Goal: Communication & Community: Answer question/provide support

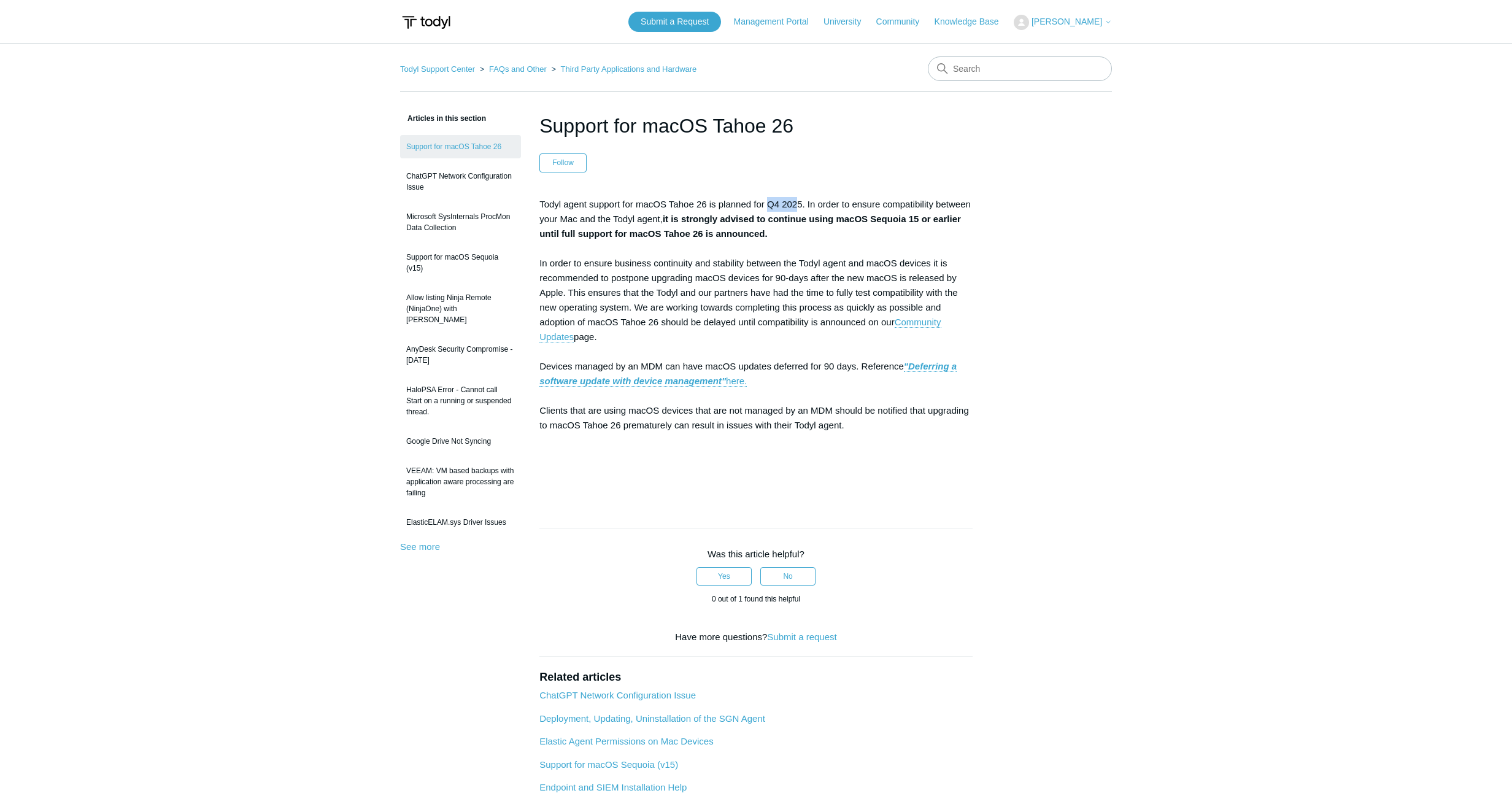
drag, startPoint x: 799, startPoint y: 204, endPoint x: 772, endPoint y: 202, distance: 27.1
click at [772, 202] on p "Todyl agent support for macOS Tahoe 26 is planned for Q4 2025. In order to ensu…" at bounding box center [756, 344] width 433 height 295
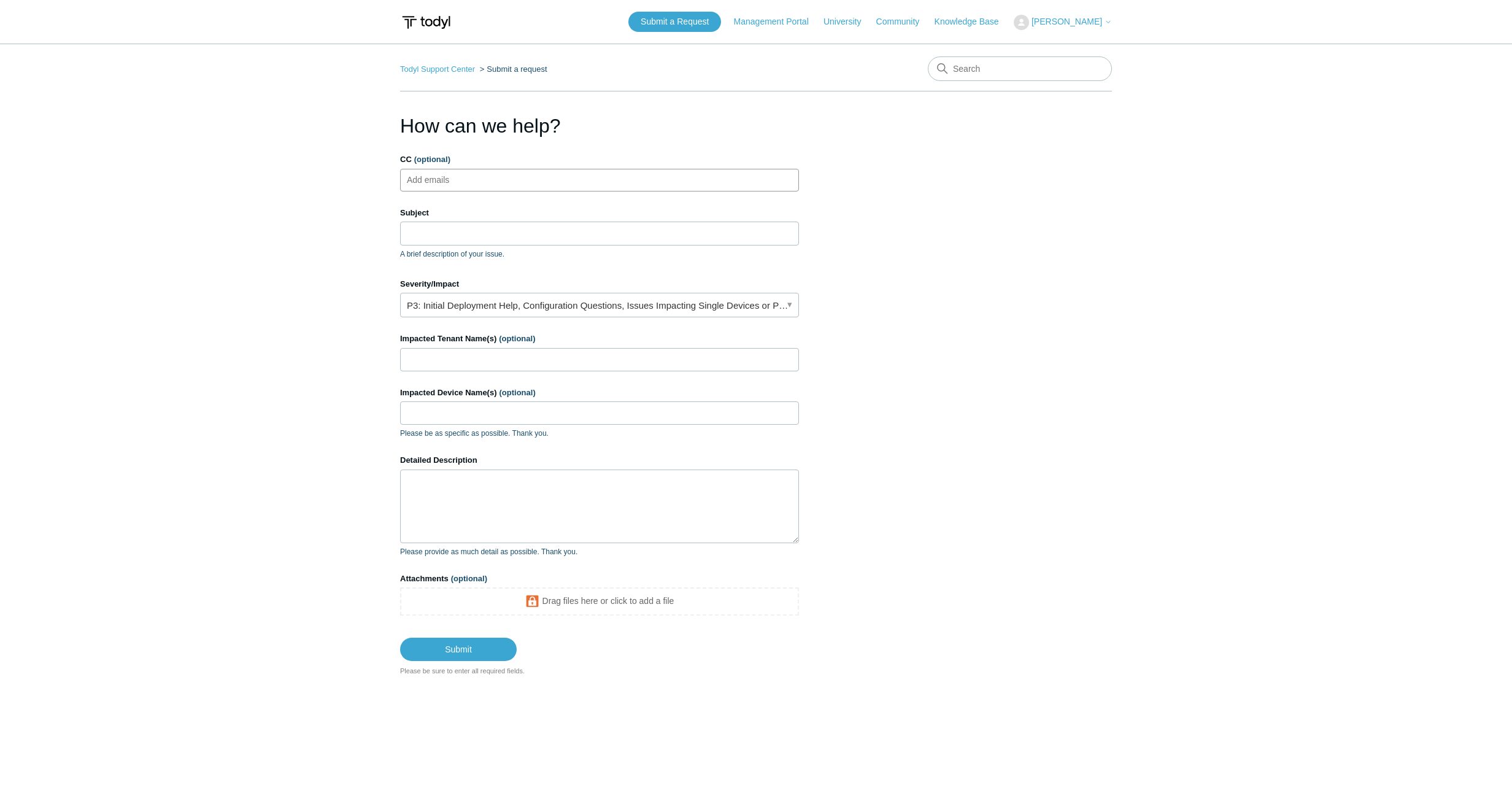
click at [494, 179] on ul "Add emails" at bounding box center [599, 180] width 399 height 23
click at [492, 232] on input "Subject" at bounding box center [599, 233] width 399 height 23
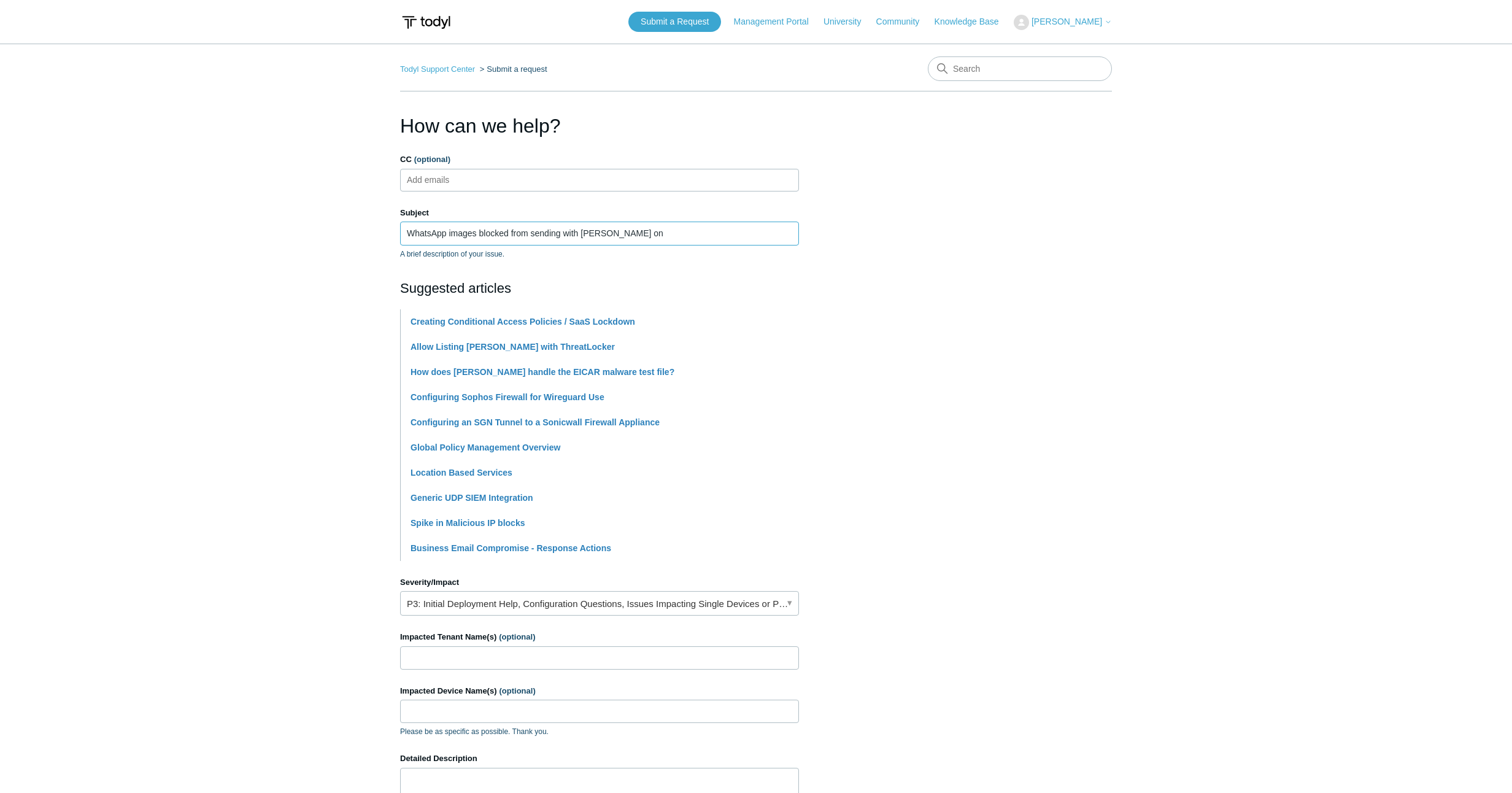
type input "WhatsApp images blocked from sending with Todyl on"
click at [526, 652] on input "Impacted Tenant Name(s) (optional)" at bounding box center [599, 658] width 399 height 23
type input "All"
click at [490, 593] on link "P3: Initial Deployment Help, Configuration Questions, Issues Impacting Single D…" at bounding box center [599, 604] width 399 height 25
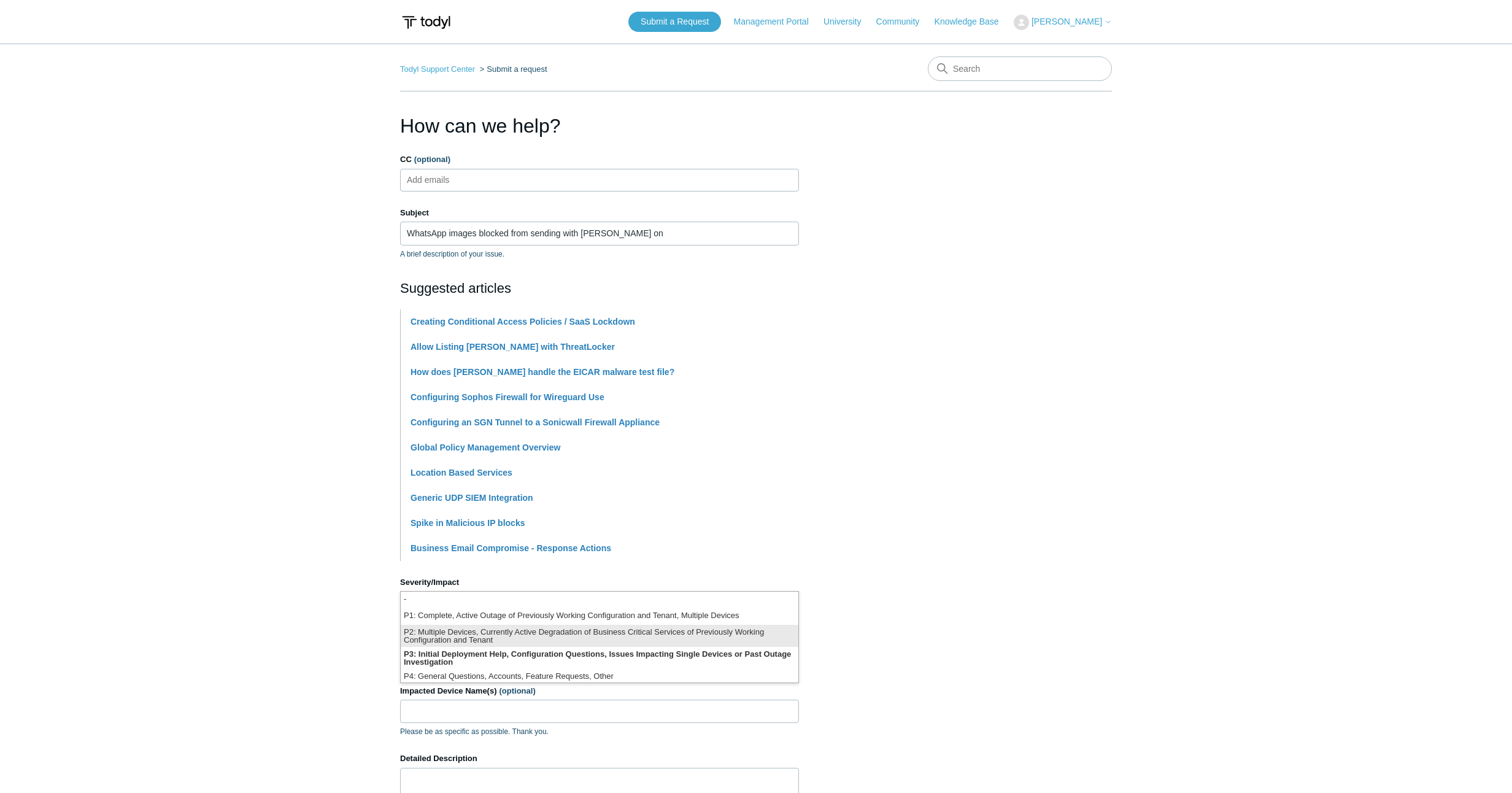
click at [499, 634] on li "P2: Multiple Devices, Currently Active Degradation of Business Critical Service…" at bounding box center [599, 636] width 398 height 22
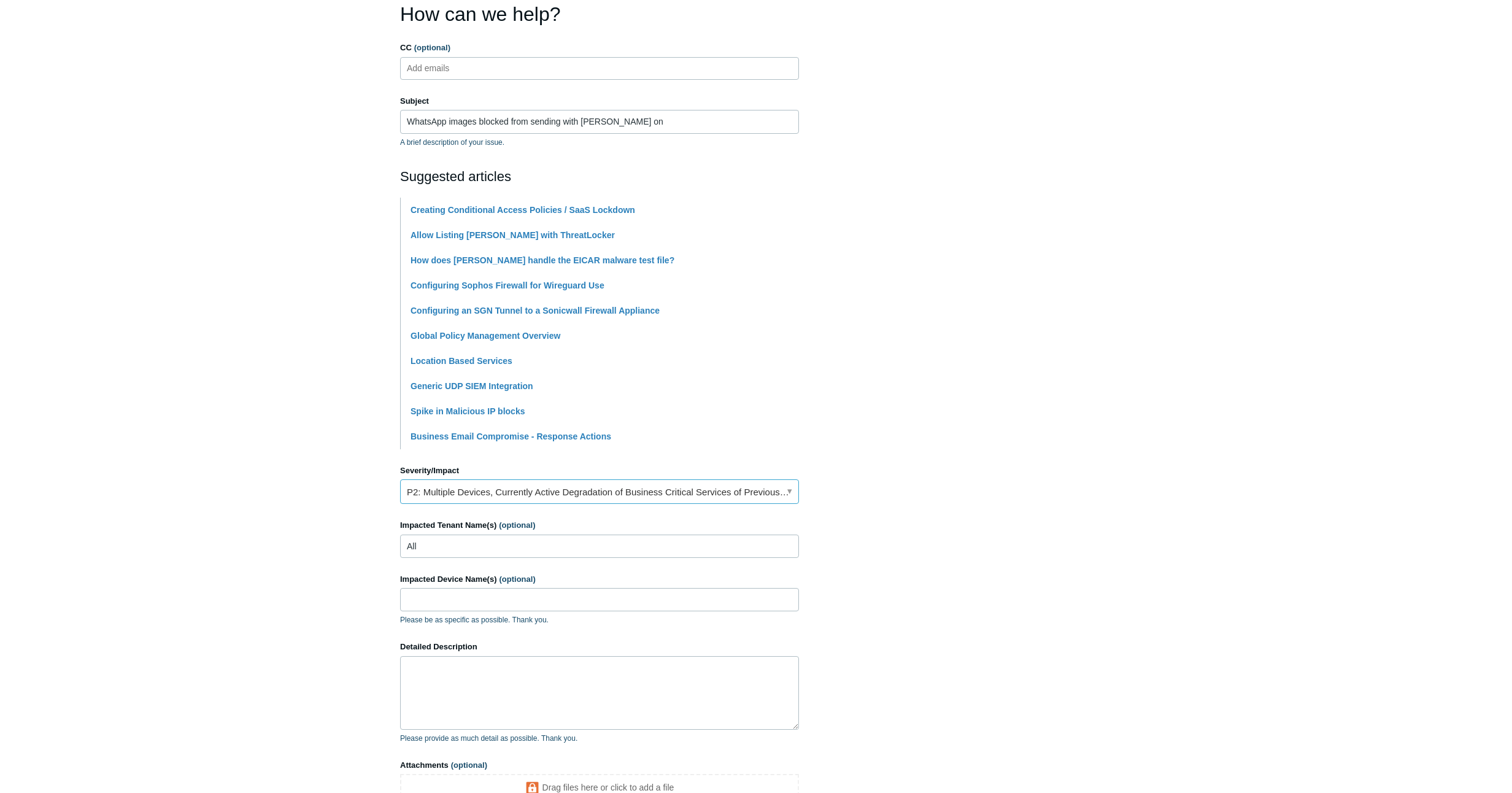
scroll to position [129, 0]
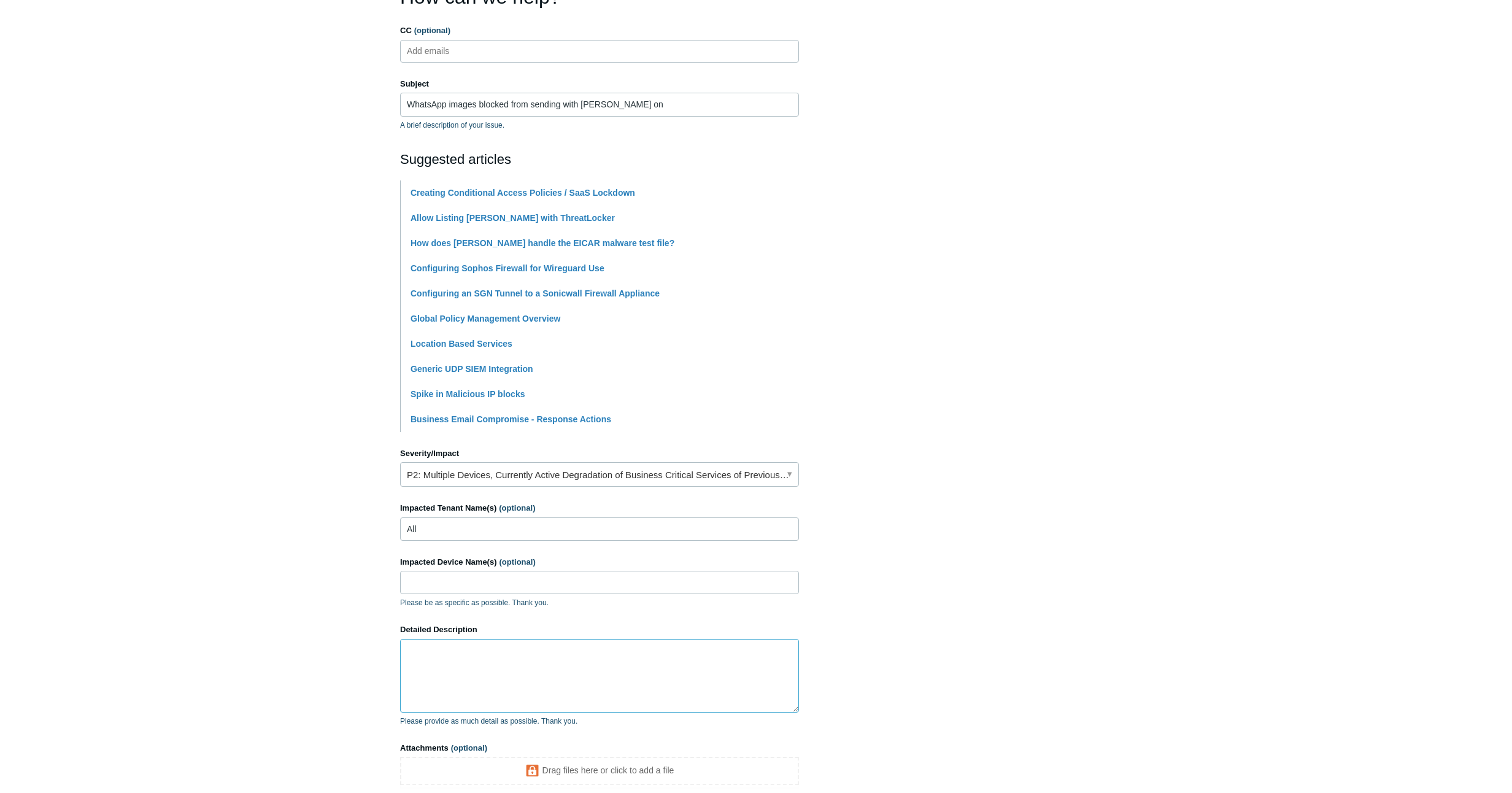
click at [465, 643] on textarea "Detailed Description" at bounding box center [599, 676] width 399 height 74
click at [536, 650] on textarea "When trying to send images with Todyl active they fail on" at bounding box center [599, 676] width 399 height 74
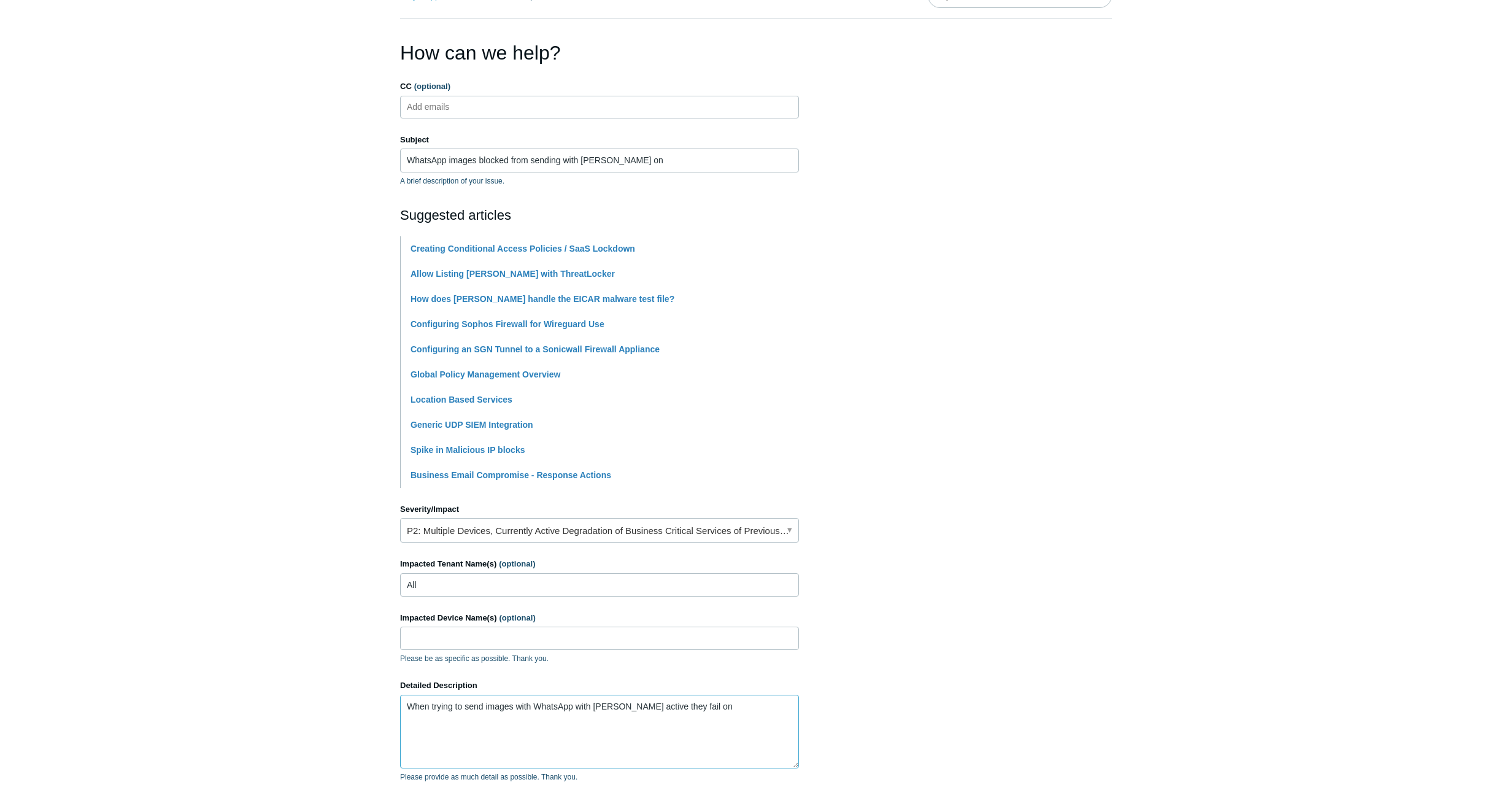
scroll to position [46, 0]
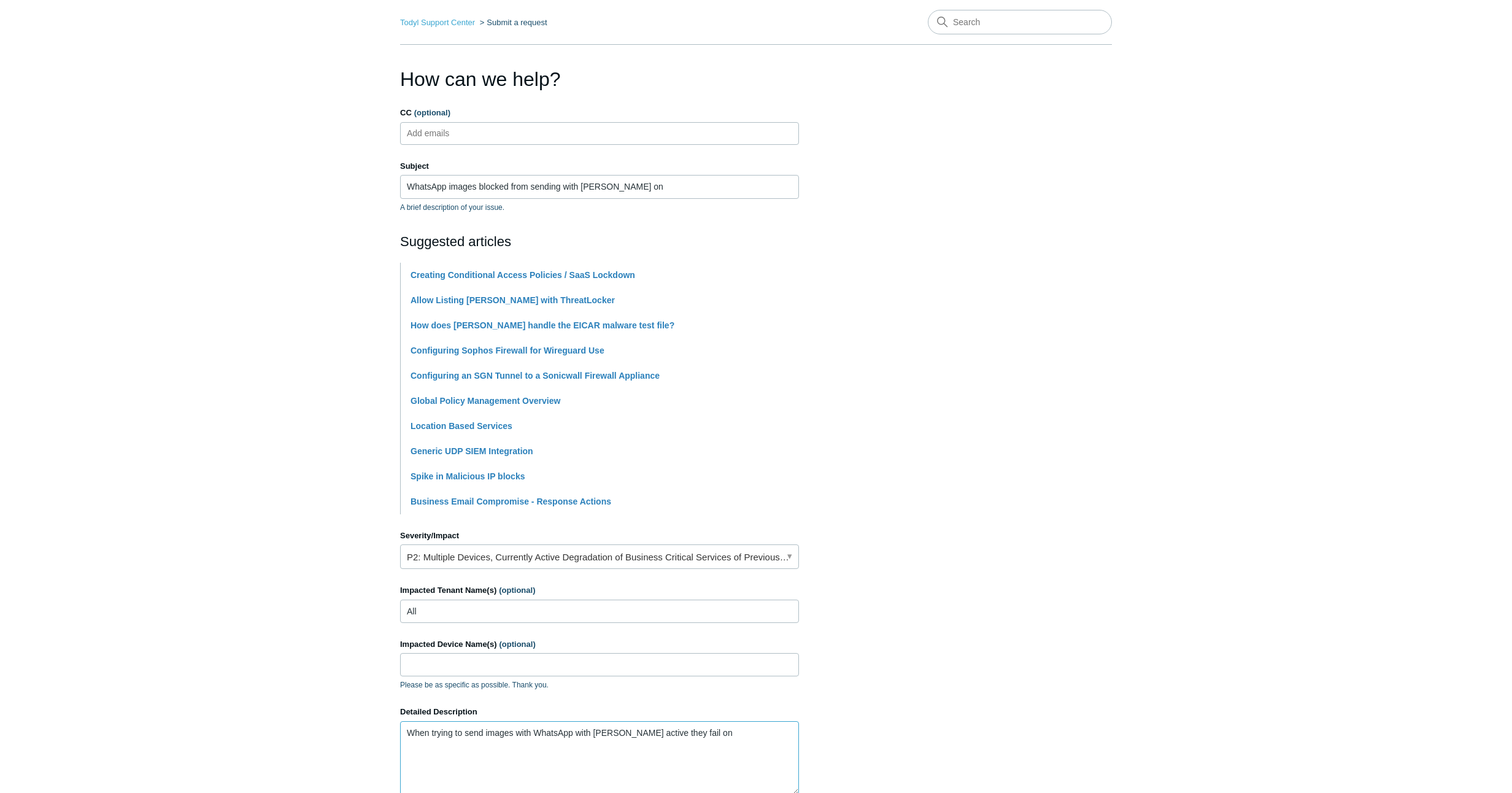
click at [697, 731] on textarea "When trying to send images with WhatsApp with Todyl active they fail on" at bounding box center [599, 758] width 399 height 74
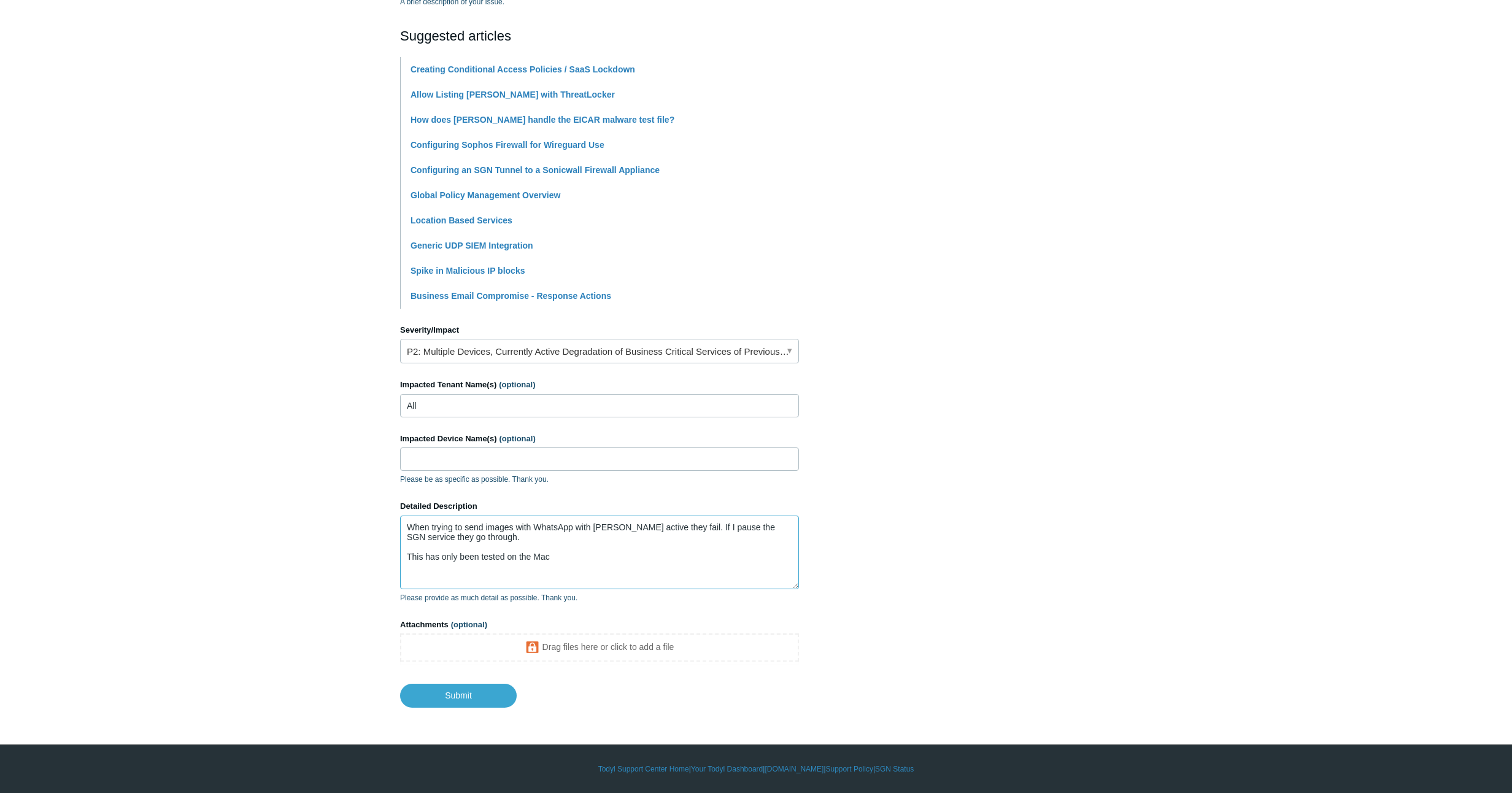
scroll to position [252, 0]
click at [561, 565] on textarea "When trying to send images with WhatsApp with Todyl active they fail. If I paus…" at bounding box center [599, 553] width 399 height 74
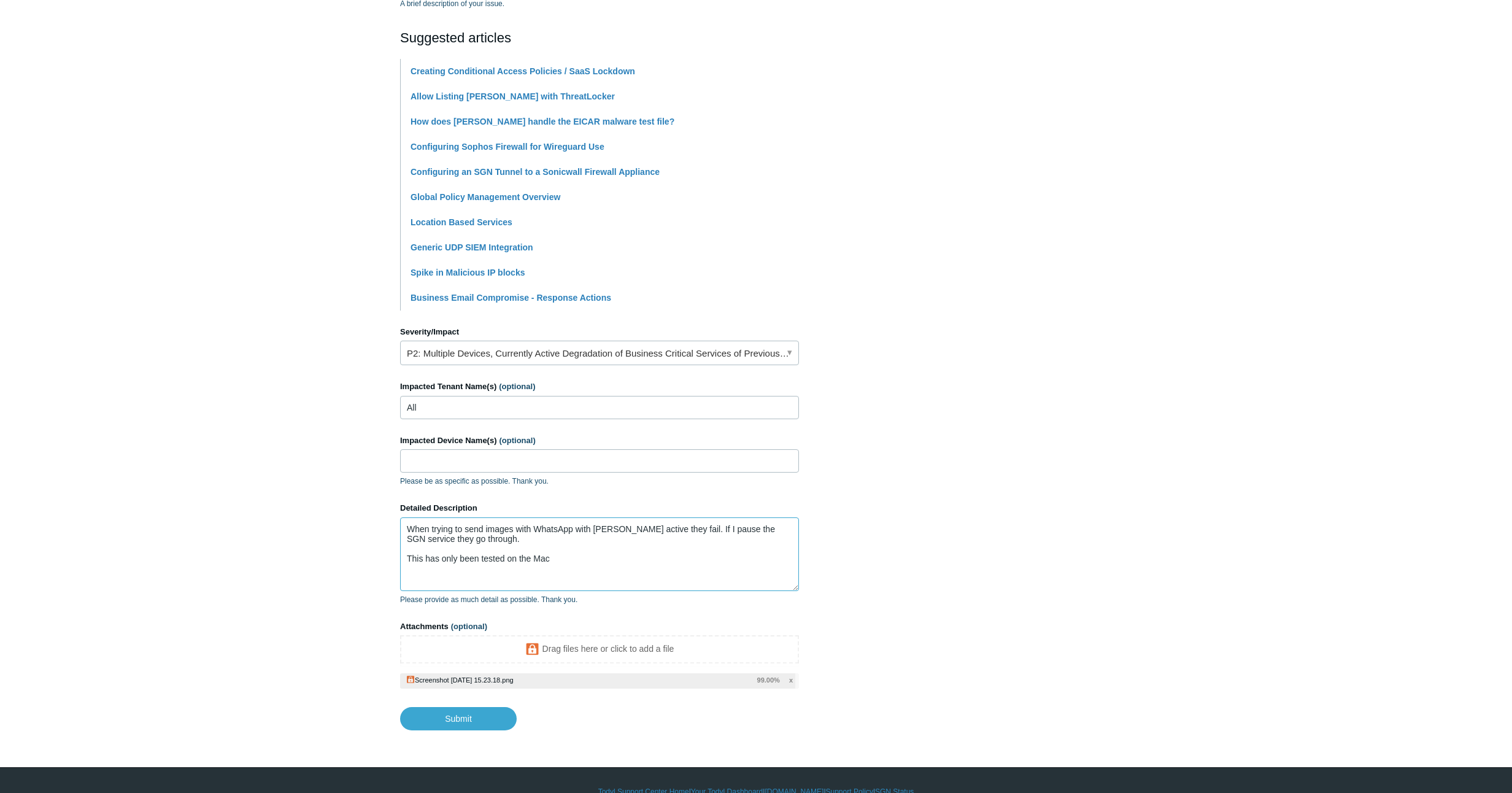
click at [584, 561] on textarea "When trying to send images with WhatsApp with Todyl active they fail. If I paus…" at bounding box center [599, 554] width 399 height 74
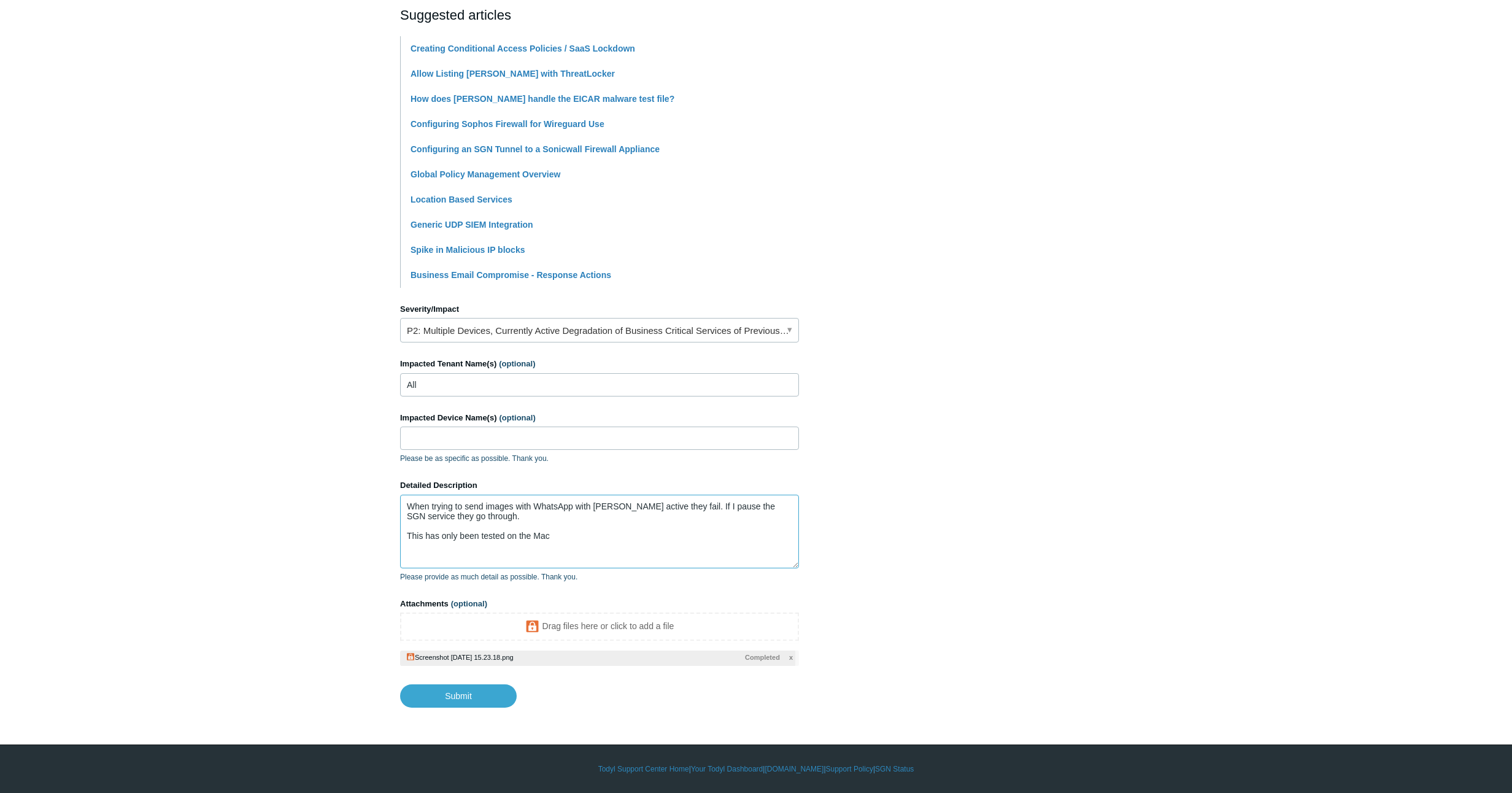
scroll to position [273, 0]
drag, startPoint x: 570, startPoint y: 532, endPoint x: 427, endPoint y: 535, distance: 143.0
click at [427, 535] on textarea "When trying to send images with WhatsApp with Todyl active they fail. If I paus…" at bounding box center [599, 533] width 399 height 74
click at [443, 699] on input "Submit" at bounding box center [458, 697] width 117 height 23
type textarea "When trying to send images with WhatsApp with Todyl active they fail. If I paus…"
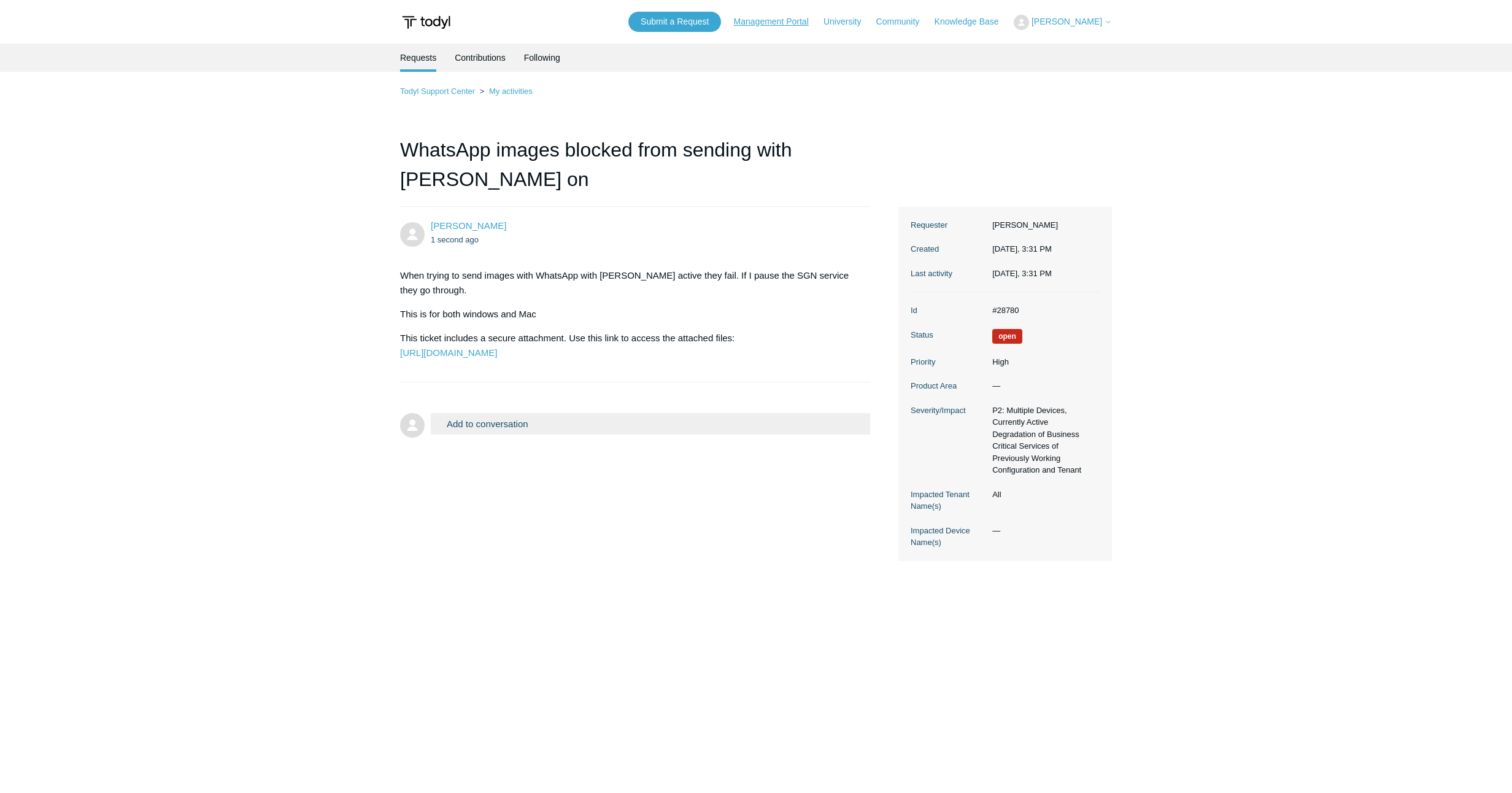
click at [803, 15] on link "Management Portal" at bounding box center [778, 21] width 87 height 13
click at [854, 23] on link "University" at bounding box center [848, 21] width 50 height 13
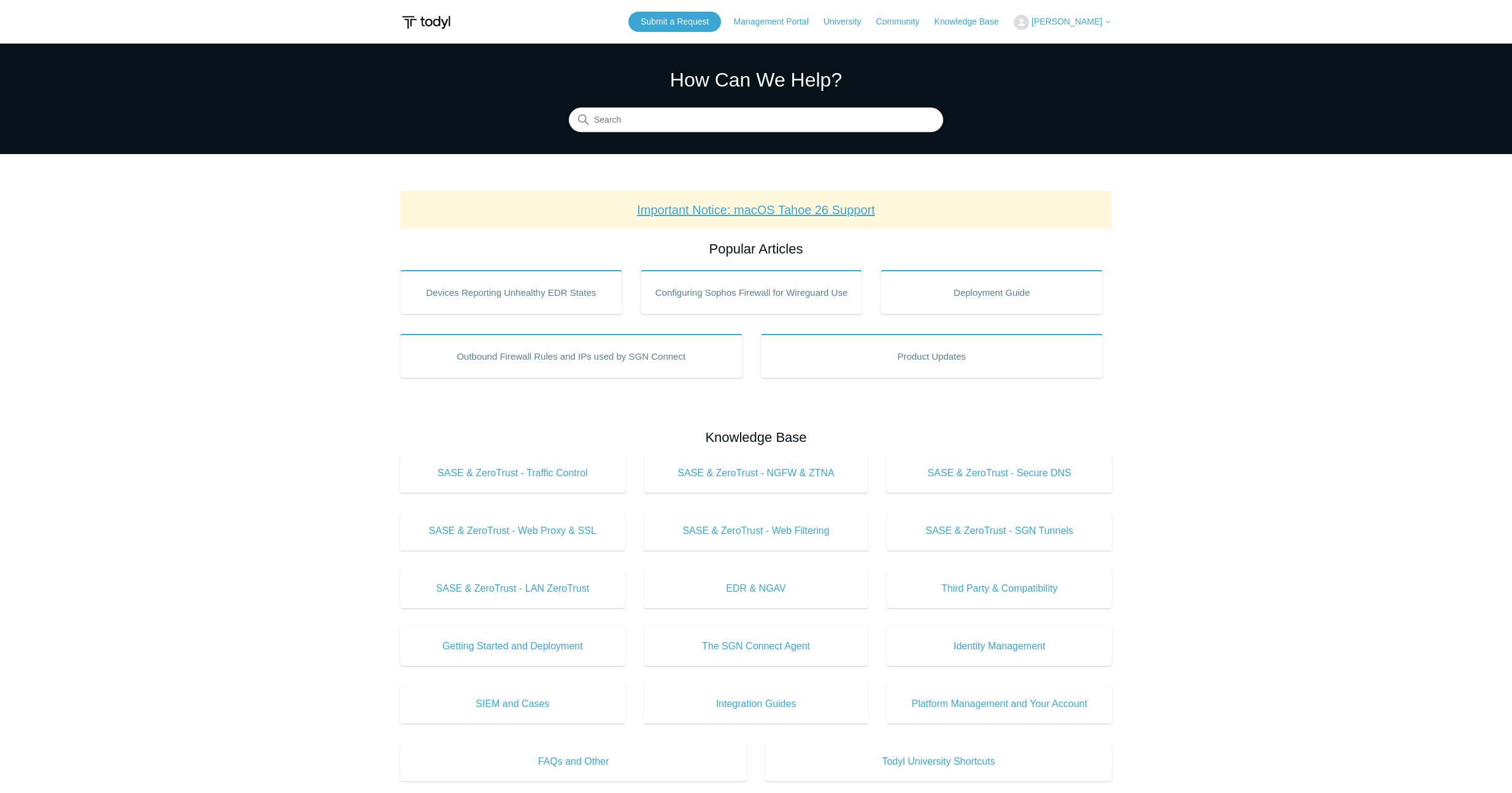
click at [819, 210] on link "Important Notice: macOS Tahoe 26 Support" at bounding box center [756, 210] width 238 height 14
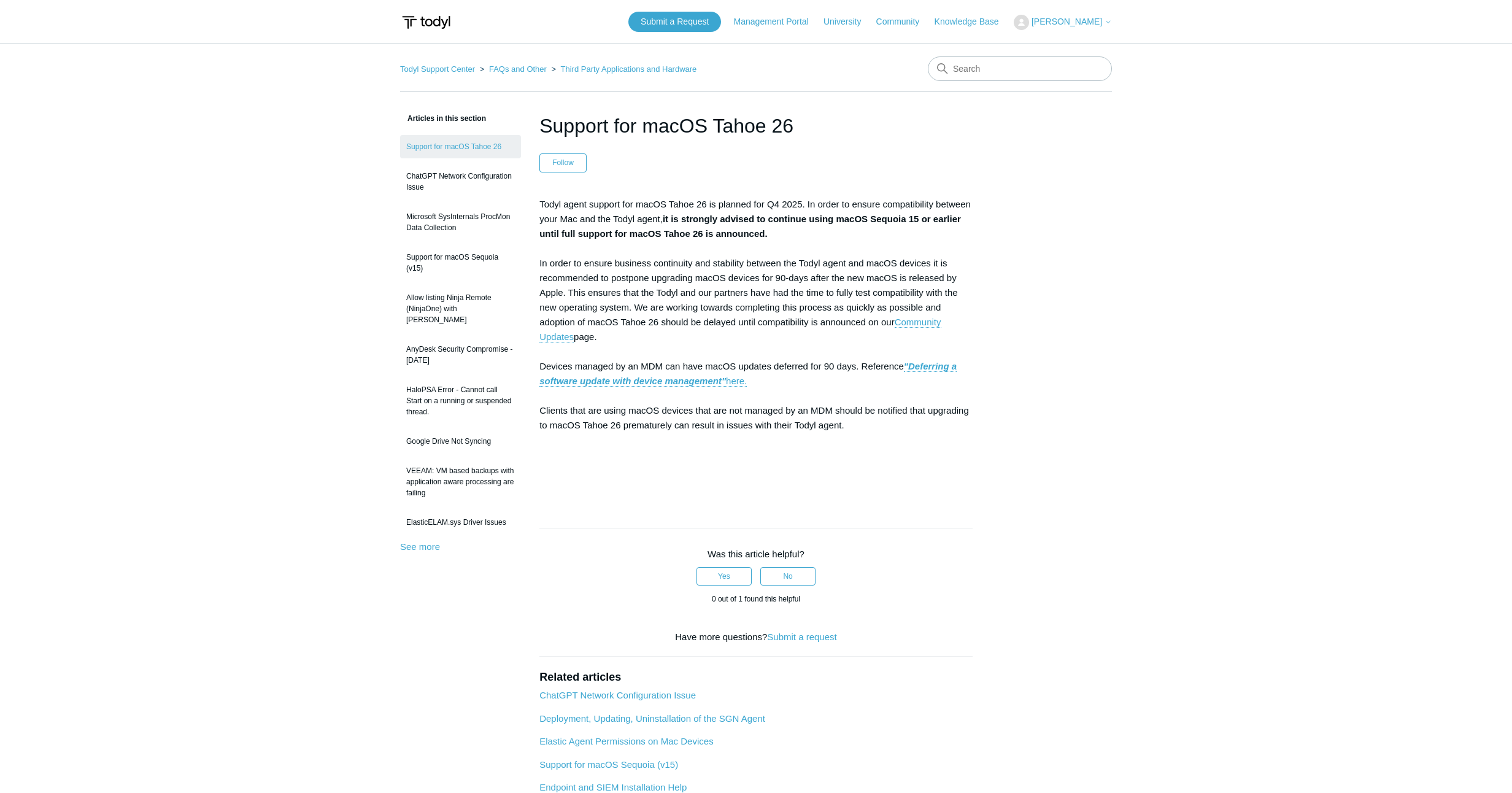
drag, startPoint x: 813, startPoint y: 123, endPoint x: 647, endPoint y: 120, distance: 166.0
click at [647, 119] on h1 "Support for macOS Tahoe 26" at bounding box center [756, 126] width 433 height 29
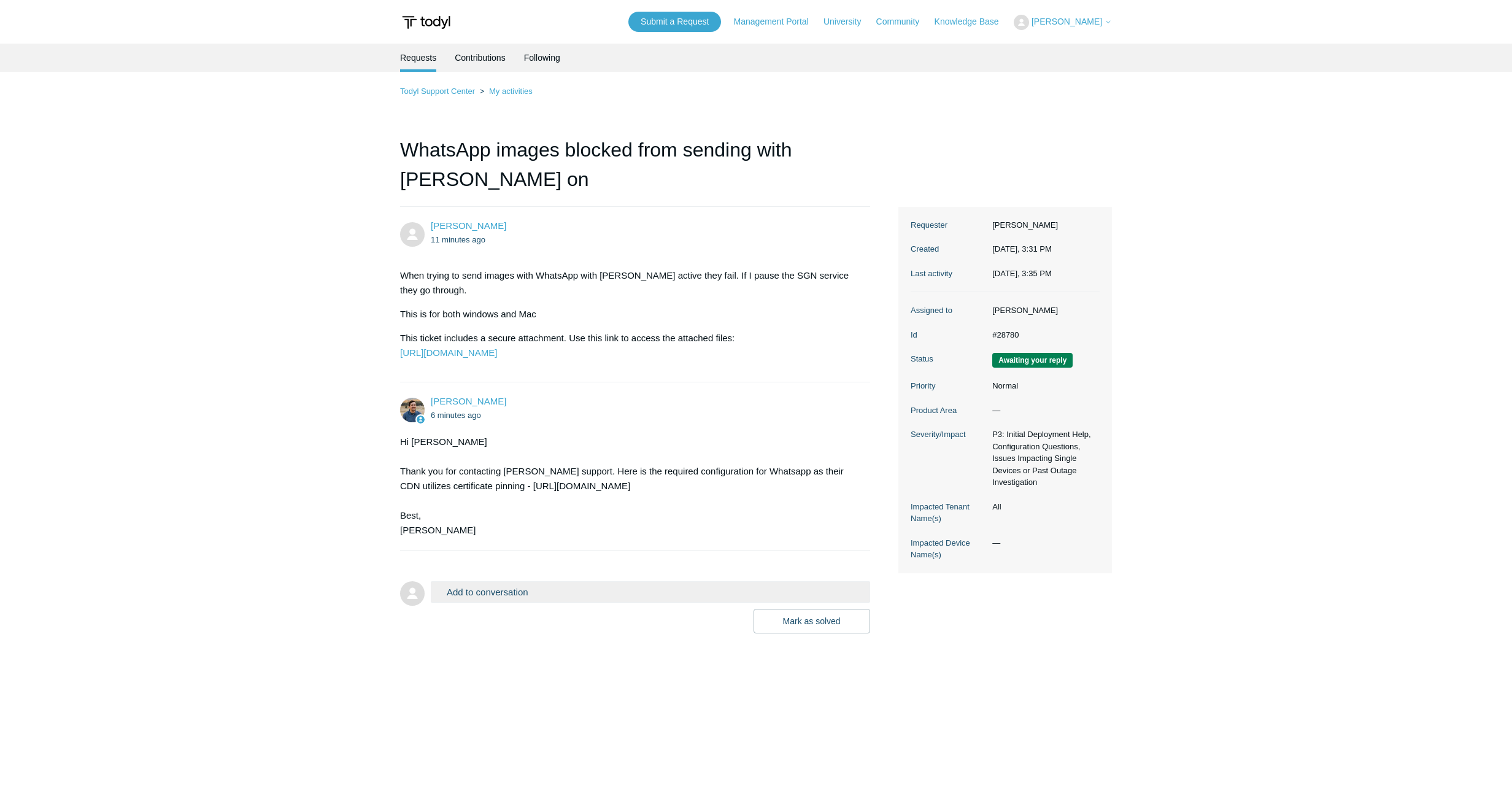
drag, startPoint x: 484, startPoint y: 498, endPoint x: 554, endPoint y: 511, distance: 71.2
click at [554, 511] on div "Hi Carl Thank you for contacting Todyl support. Here is the required configurat…" at bounding box center [629, 486] width 458 height 103
click at [560, 513] on div "Hi Carl Thank you for contacting Todyl support. Here is the required configurat…" at bounding box center [629, 486] width 458 height 103
drag, startPoint x: 560, startPoint y: 514, endPoint x: 485, endPoint y: 499, distance: 76.5
click at [482, 498] on div "Hi Carl Thank you for contacting Todyl support. Here is the required configurat…" at bounding box center [629, 486] width 458 height 103
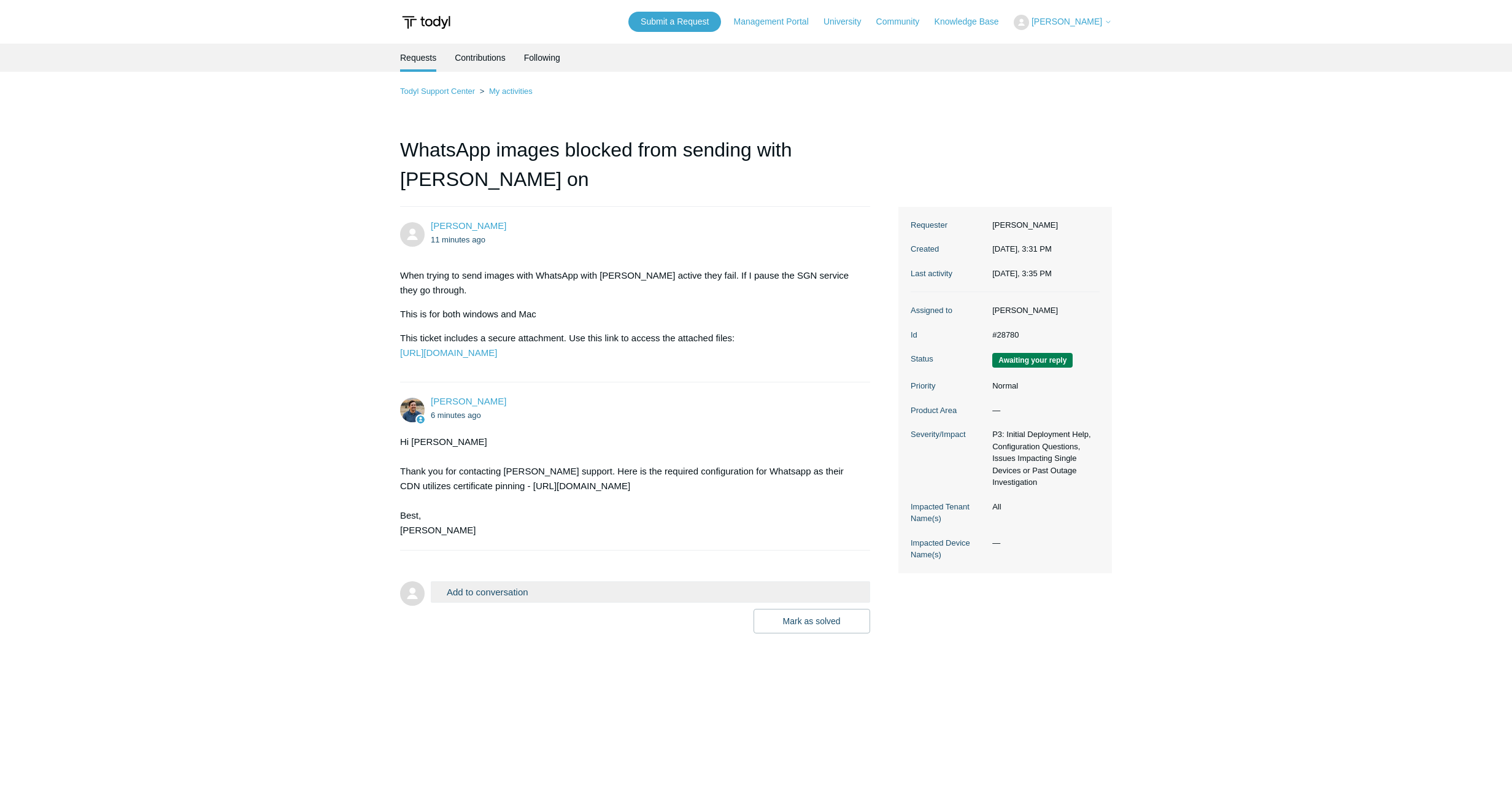
click at [472, 538] on div "Hi Carl Thank you for contacting Todyl support. Here is the required configurat…" at bounding box center [629, 486] width 458 height 103
click at [500, 603] on button "Add to conversation" at bounding box center [650, 591] width 439 height 21
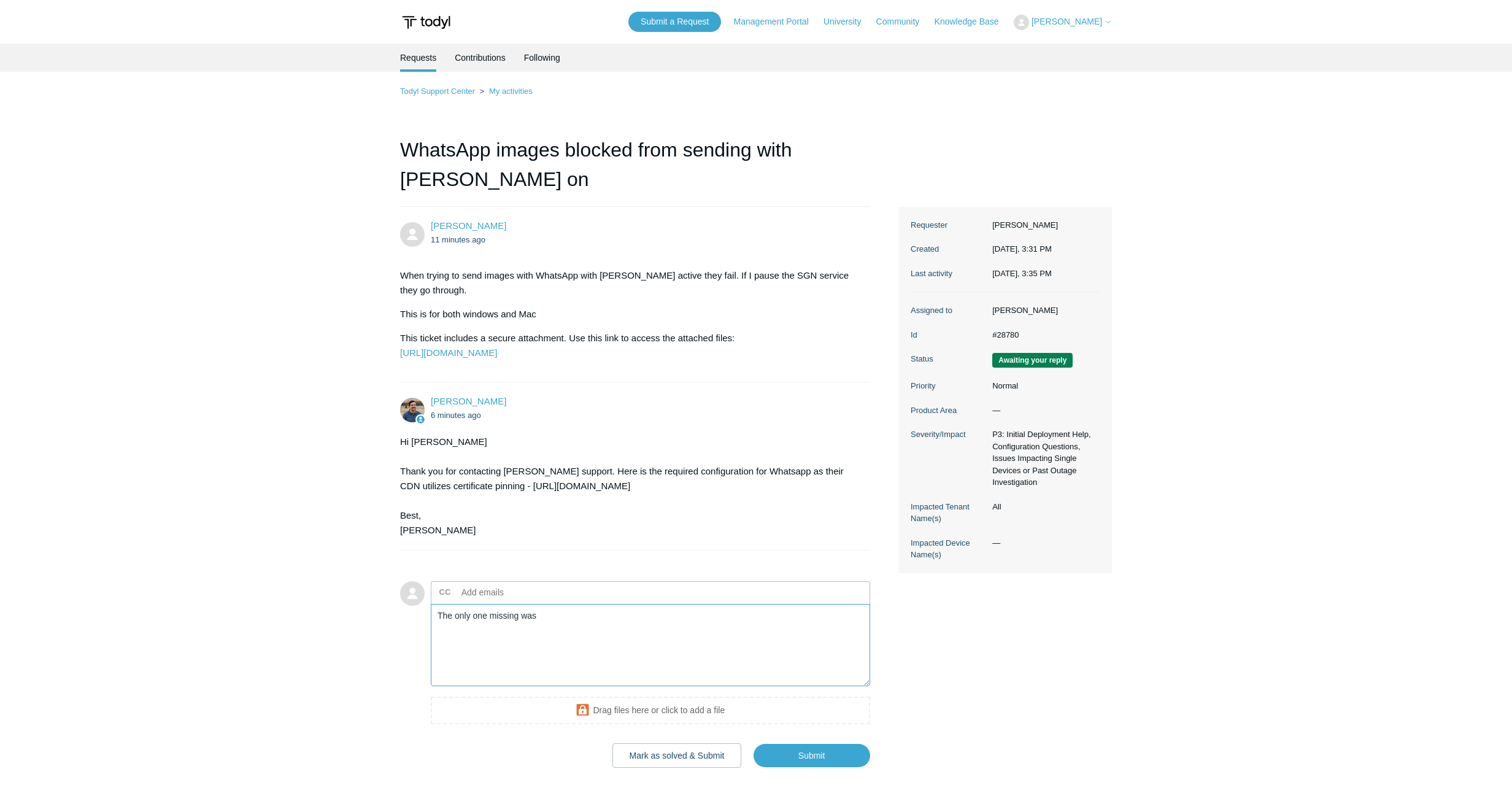
paste textarea "cdninstagram.com"
type textarea "The only one missing was cdninstagram.com but it still isn't working when addin…"
click at [803, 767] on input "Submit" at bounding box center [812, 755] width 117 height 23
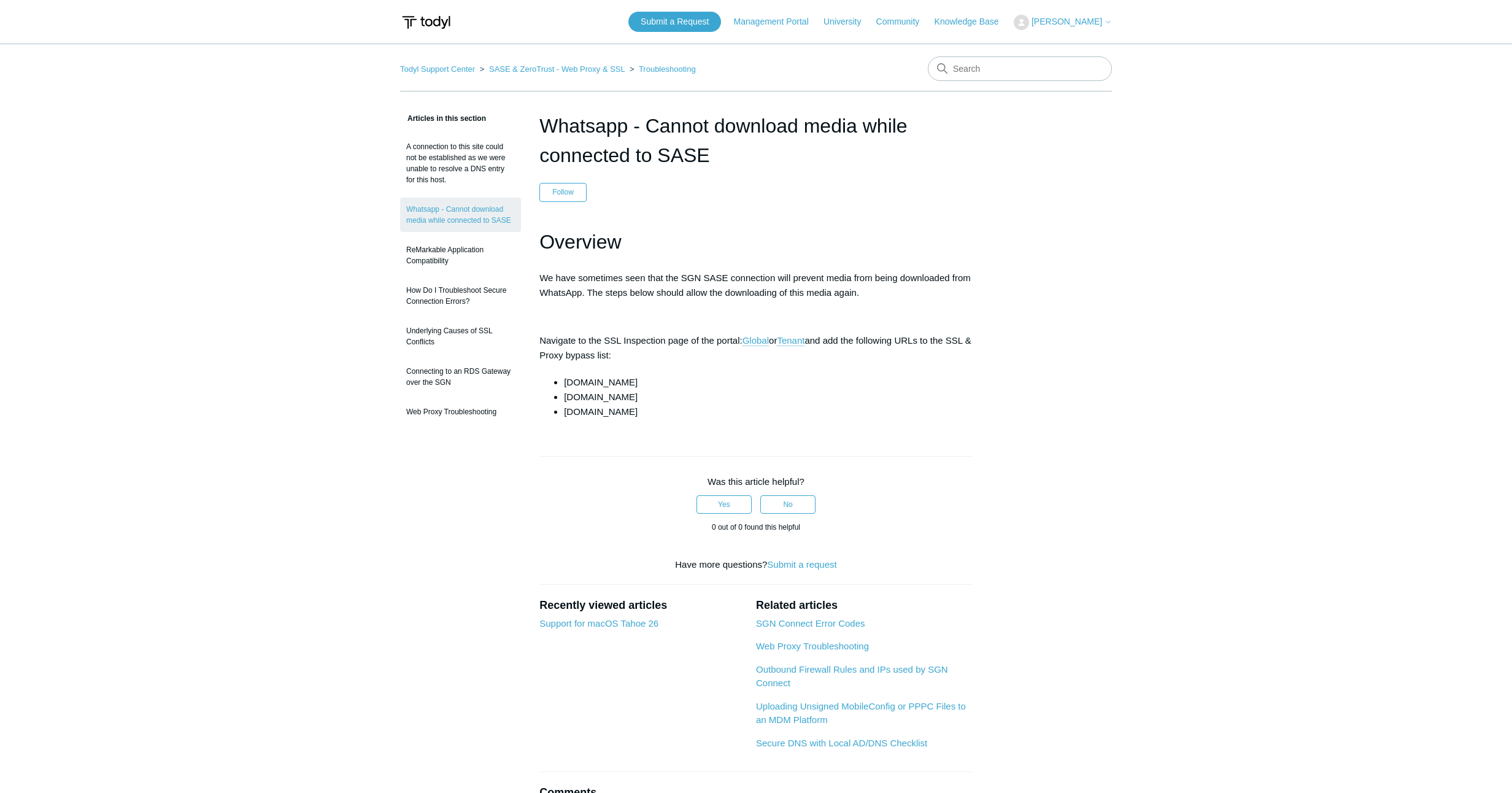
drag, startPoint x: 647, startPoint y: 383, endPoint x: 569, endPoint y: 381, distance: 78.0
click at [564, 381] on li "[DOMAIN_NAME]" at bounding box center [768, 383] width 409 height 15
copy li "[DOMAIN_NAME]"
drag, startPoint x: 624, startPoint y: 398, endPoint x: 564, endPoint y: 394, distance: 60.1
click at [564, 394] on li "[DOMAIN_NAME]" at bounding box center [768, 397] width 409 height 15
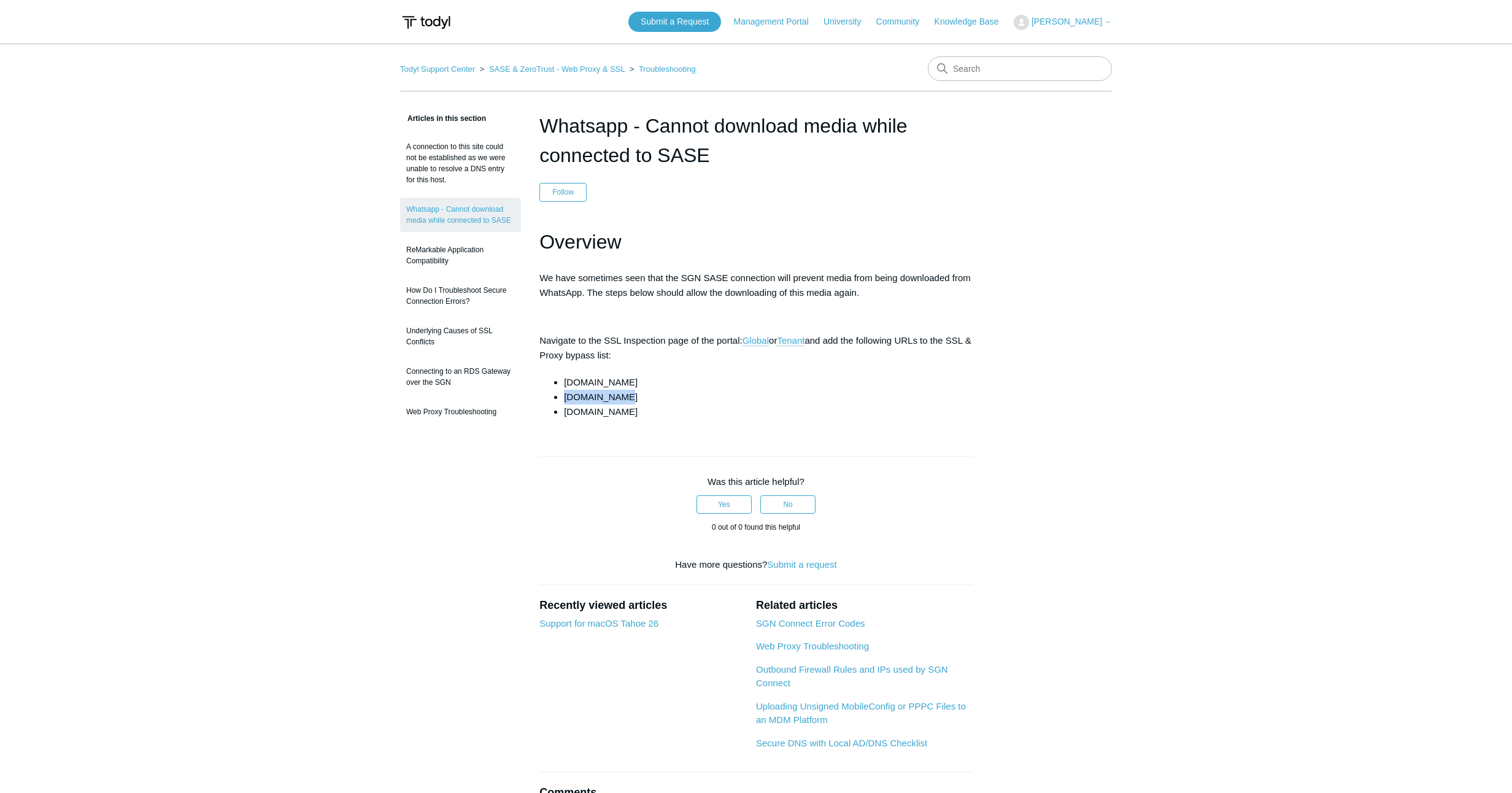
copy li "[DOMAIN_NAME]"
click at [806, 422] on article "Whatsapp - Cannot download media while connected to SASE Follow Not yet followe…" at bounding box center [756, 481] width 470 height 740
drag, startPoint x: 639, startPoint y: 381, endPoint x: 565, endPoint y: 381, distance: 74.0
click at [565, 381] on li "[DOMAIN_NAME]" at bounding box center [768, 383] width 409 height 15
copy li "[DOMAIN_NAME]"
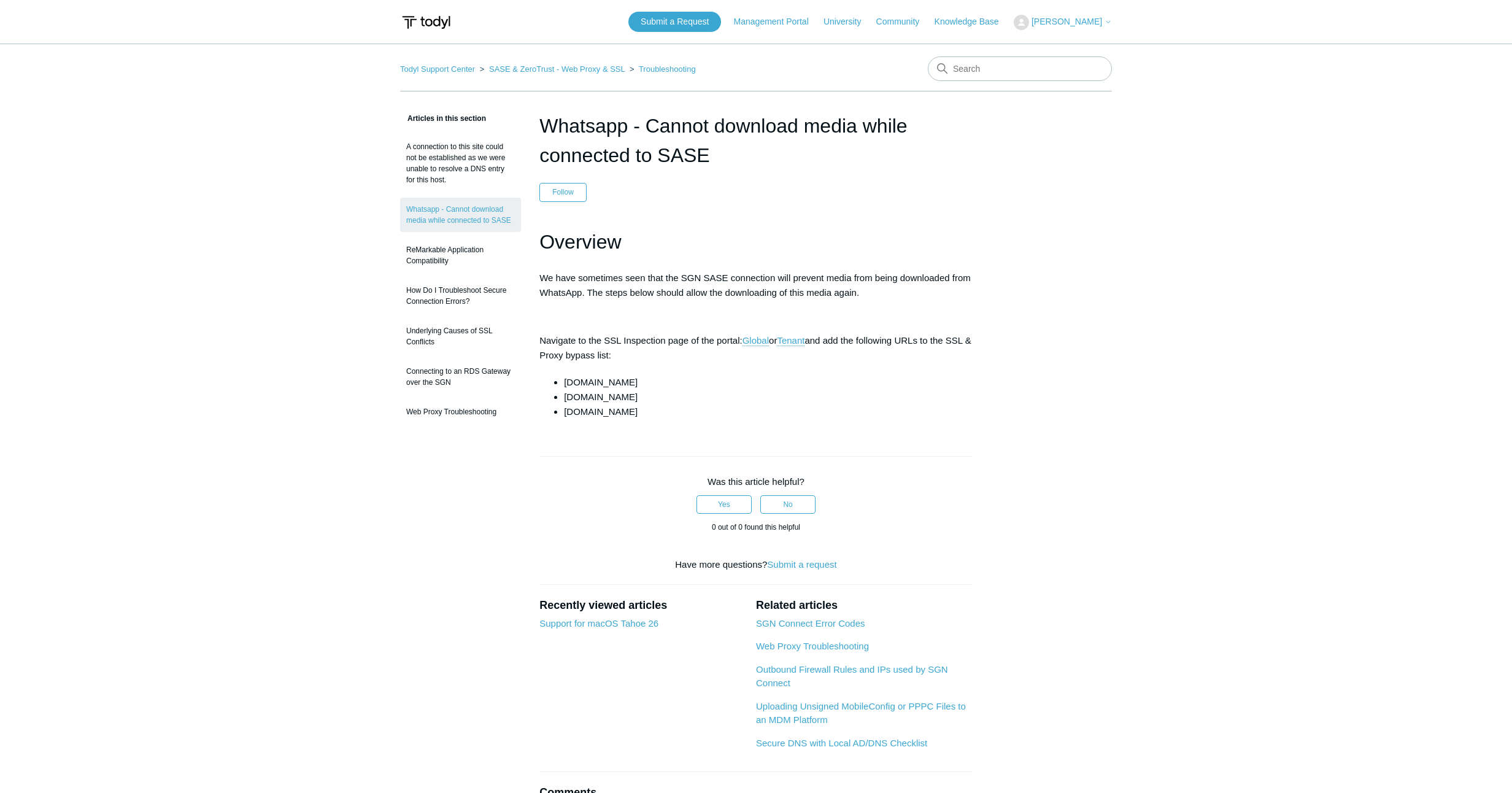
scroll to position [1, 0]
click at [644, 384] on li "[DOMAIN_NAME]" at bounding box center [768, 382] width 409 height 15
drag, startPoint x: 600, startPoint y: 384, endPoint x: 556, endPoint y: 384, distance: 44.0
click at [564, 384] on li "[DOMAIN_NAME]" at bounding box center [768, 382] width 409 height 15
copy li "[DOMAIN_NAME]"
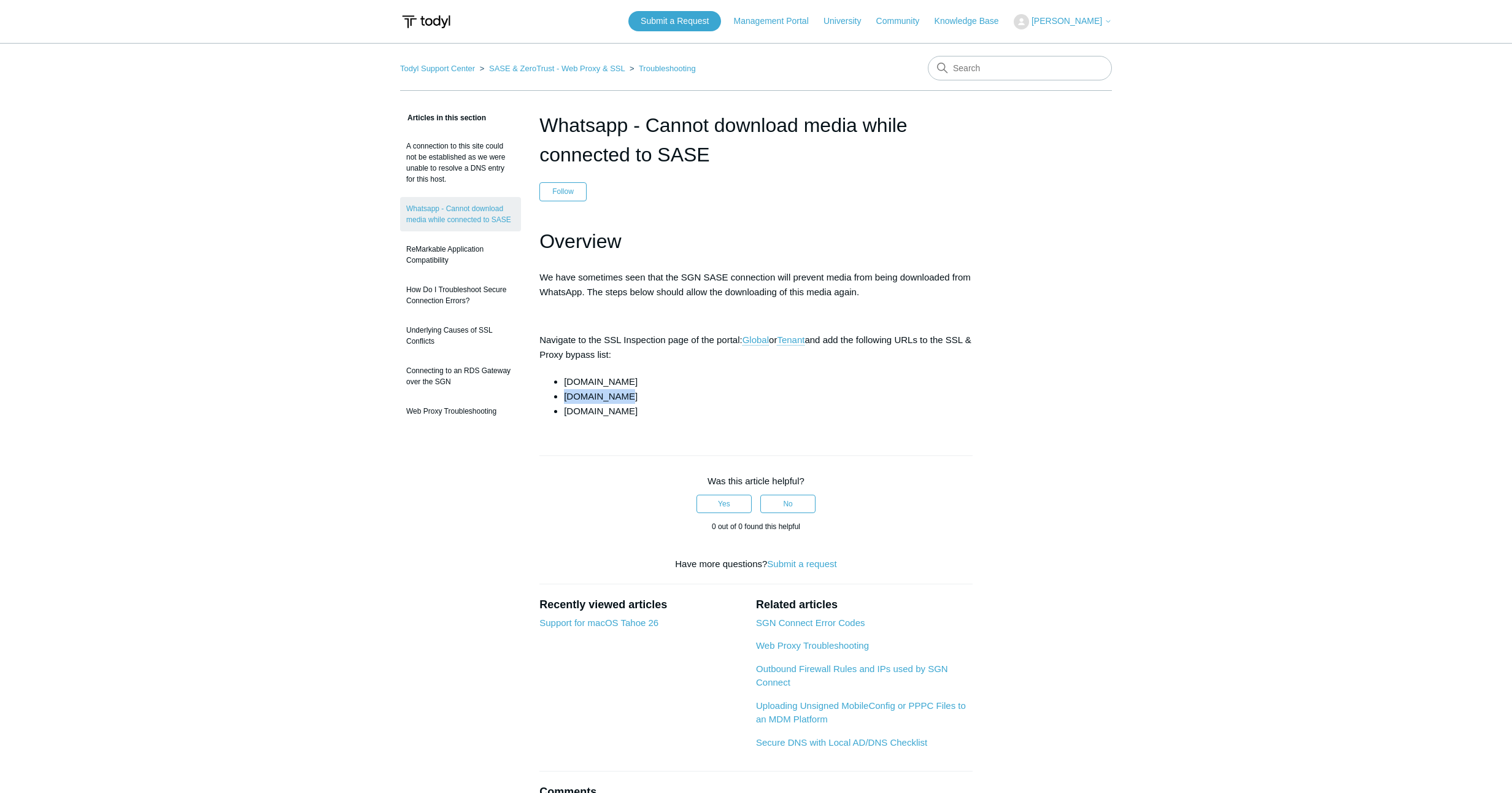
drag, startPoint x: 614, startPoint y: 397, endPoint x: 565, endPoint y: 397, distance: 49.0
click at [565, 397] on li "[DOMAIN_NAME]" at bounding box center [768, 396] width 409 height 15
copy li "[DOMAIN_NAME]"
drag, startPoint x: 627, startPoint y: 412, endPoint x: 565, endPoint y: 412, distance: 62.0
click at [565, 412] on li "[DOMAIN_NAME]" at bounding box center [768, 412] width 409 height 15
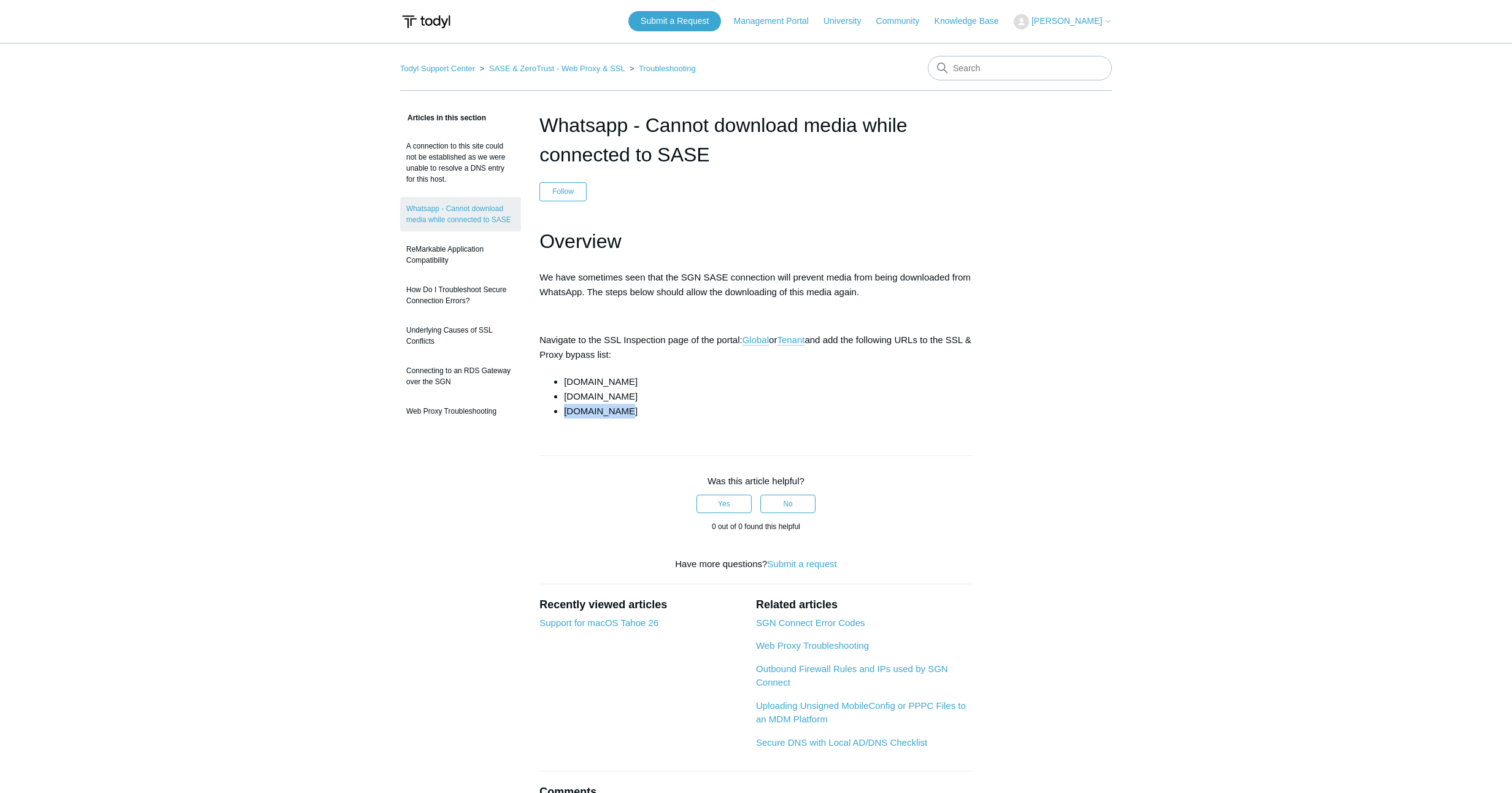
copy li "[DOMAIN_NAME]"
drag, startPoint x: 623, startPoint y: 396, endPoint x: 565, endPoint y: 396, distance: 58.0
click at [565, 396] on li "[DOMAIN_NAME]" at bounding box center [768, 396] width 409 height 15
copy li "[DOMAIN_NAME]"
click at [639, 380] on li "[DOMAIN_NAME]" at bounding box center [768, 382] width 409 height 15
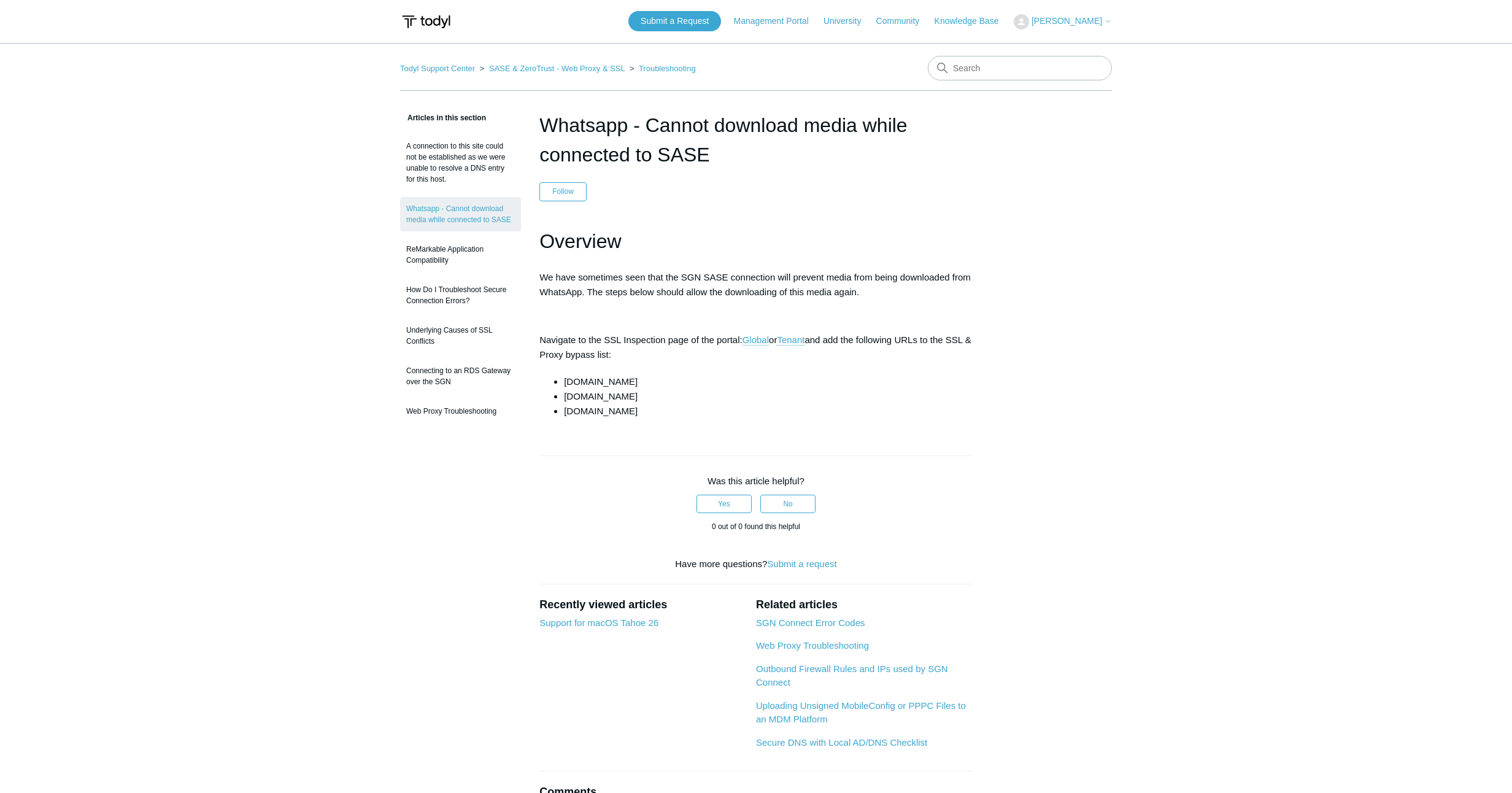
drag, startPoint x: 640, startPoint y: 381, endPoint x: 558, endPoint y: 379, distance: 82.0
click at [564, 379] on li "[DOMAIN_NAME]" at bounding box center [768, 382] width 409 height 15
copy li "[DOMAIN_NAME]"
click at [620, 401] on li "[DOMAIN_NAME]" at bounding box center [768, 396] width 409 height 15
drag, startPoint x: 616, startPoint y: 399, endPoint x: 566, endPoint y: 398, distance: 50.0
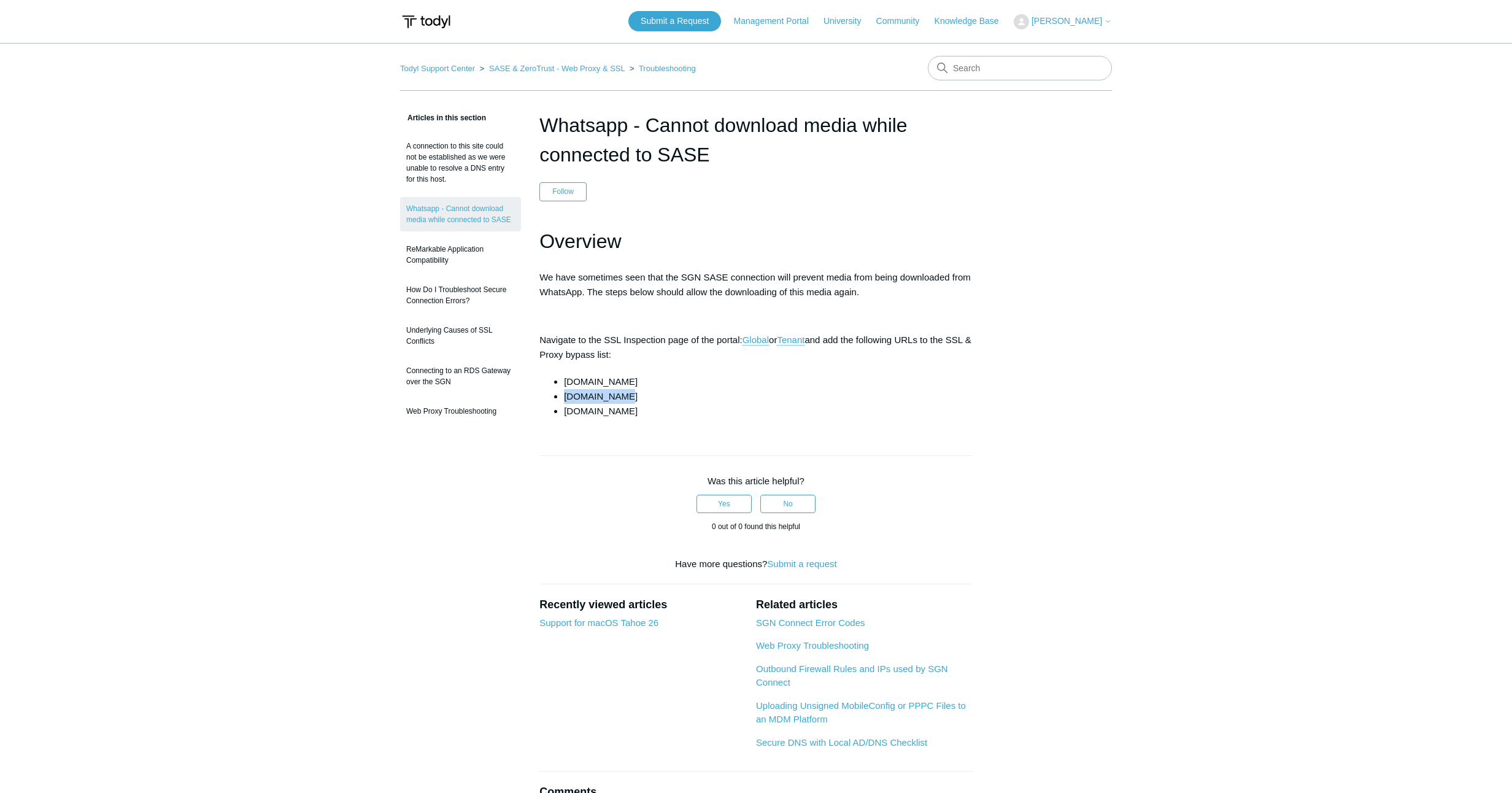
click at [566, 398] on li "[DOMAIN_NAME]" at bounding box center [768, 396] width 409 height 15
copy li "[DOMAIN_NAME]"
drag, startPoint x: 620, startPoint y: 410, endPoint x: 563, endPoint y: 411, distance: 57.0
click at [563, 411] on ul "[DOMAIN_NAME] [DOMAIN_NAME] [DOMAIN_NAME]" at bounding box center [762, 396] width 421 height 44
copy li "[DOMAIN_NAME]"
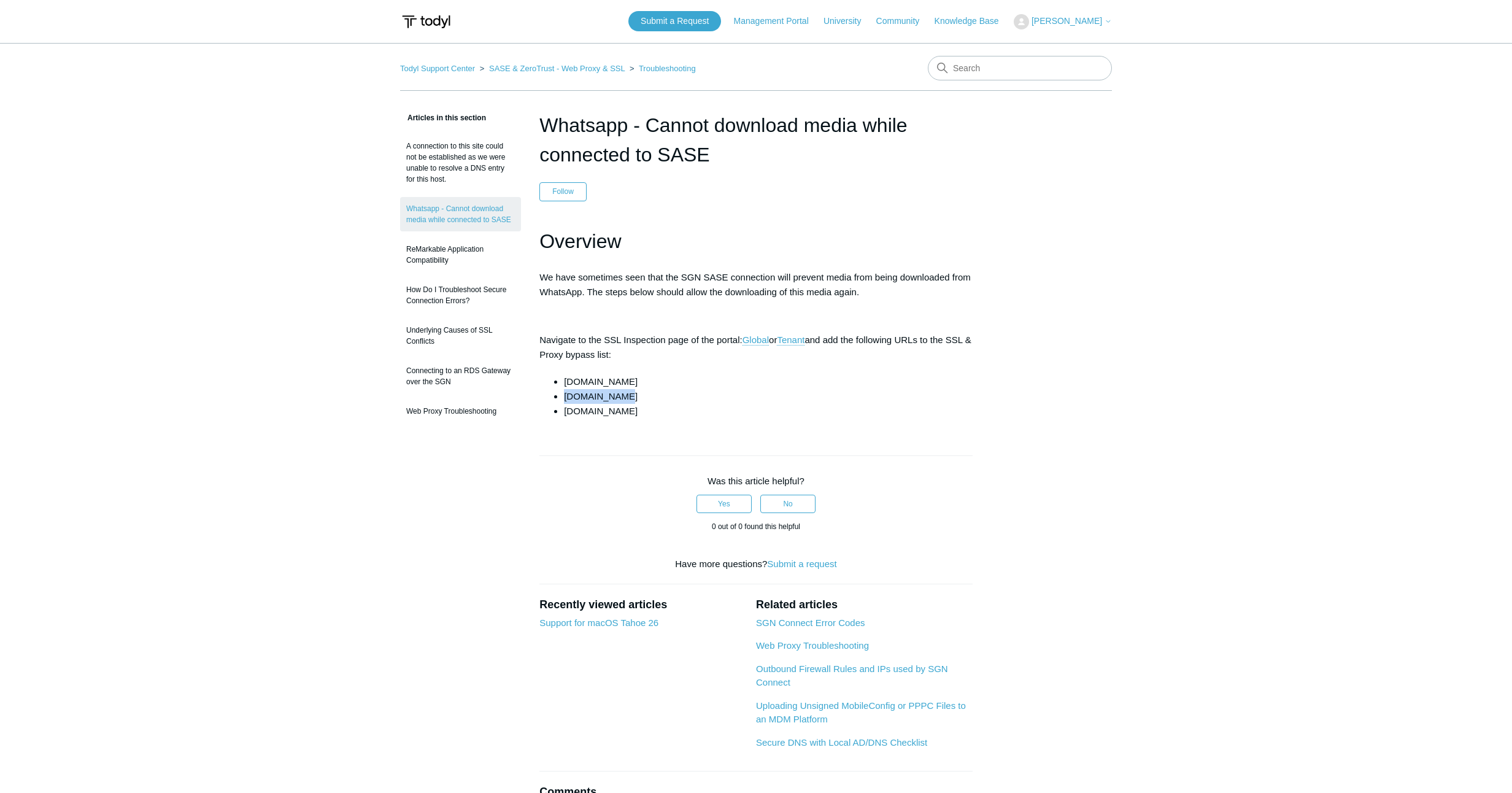
drag, startPoint x: 611, startPoint y: 397, endPoint x: 567, endPoint y: 399, distance: 44.0
click at [567, 399] on li "[DOMAIN_NAME]" at bounding box center [768, 396] width 409 height 15
drag, startPoint x: 622, startPoint y: 379, endPoint x: 564, endPoint y: 380, distance: 58.0
click at [564, 380] on li "[DOMAIN_NAME]" at bounding box center [768, 382] width 409 height 15
drag, startPoint x: 624, startPoint y: 397, endPoint x: 565, endPoint y: 397, distance: 59.0
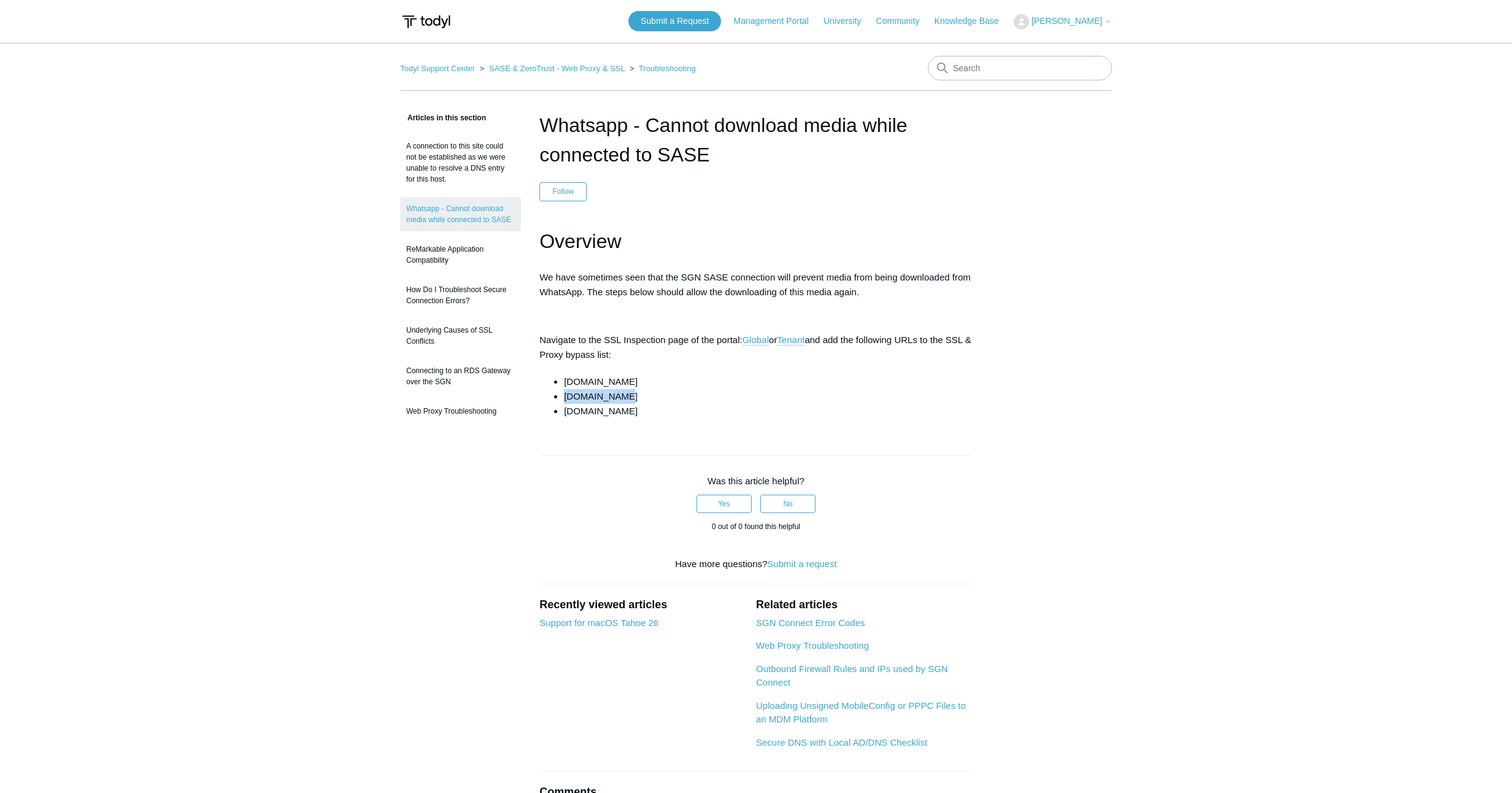
click at [565, 397] on li "[DOMAIN_NAME]" at bounding box center [768, 396] width 409 height 15
drag, startPoint x: 630, startPoint y: 413, endPoint x: 564, endPoint y: 412, distance: 66.0
click at [565, 412] on li "whatsapp.net" at bounding box center [768, 412] width 409 height 15
drag, startPoint x: 617, startPoint y: 394, endPoint x: 601, endPoint y: 396, distance: 16.1
click at [564, 394] on li "whatsapp.com" at bounding box center [768, 396] width 409 height 15
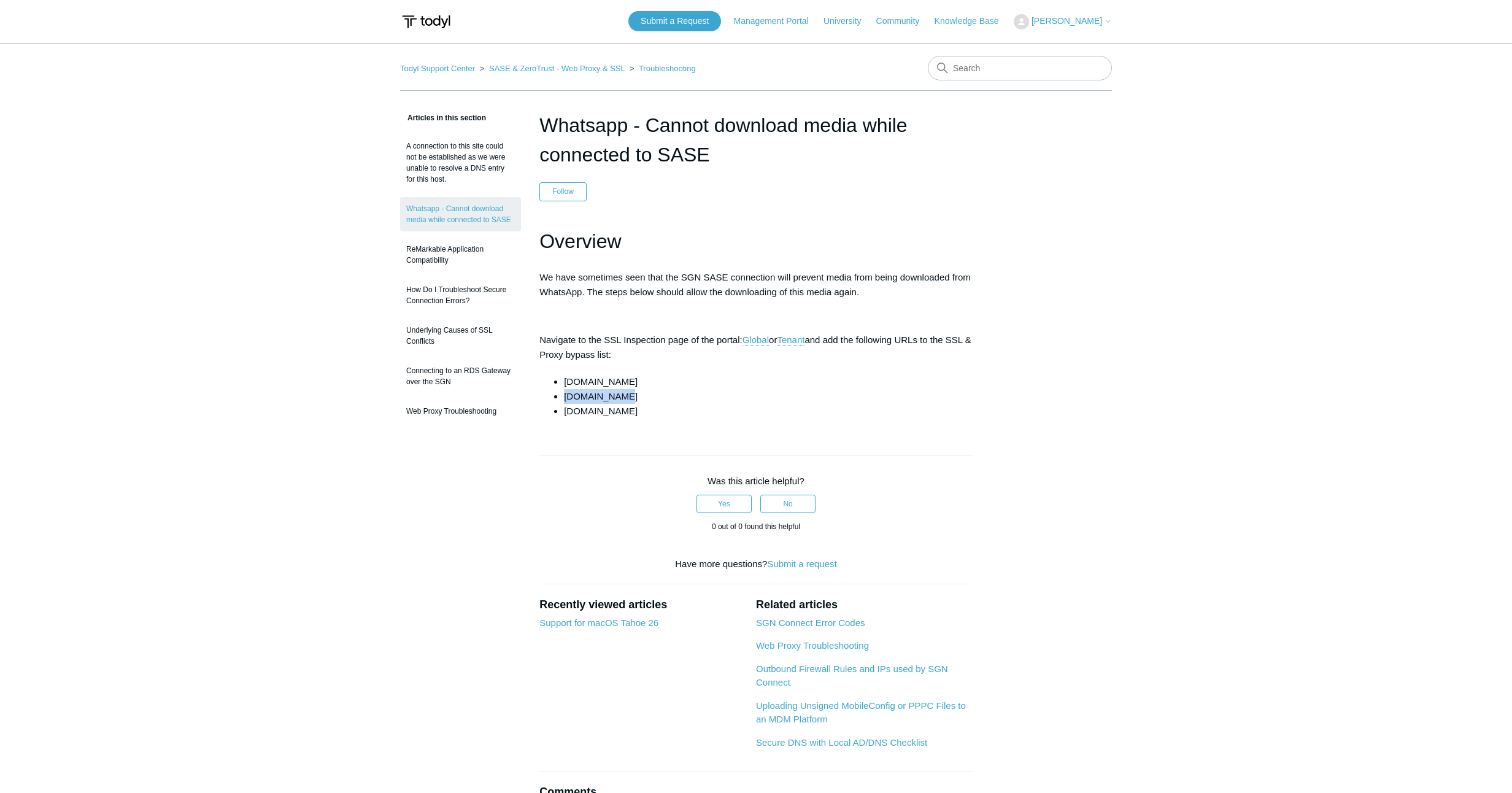
drag, startPoint x: 640, startPoint y: 382, endPoint x: 563, endPoint y: 381, distance: 77.0
click at [563, 381] on ul "cdninstagram.com whatsapp.com whatsapp.net" at bounding box center [762, 396] width 421 height 44
drag, startPoint x: 640, startPoint y: 400, endPoint x: 572, endPoint y: 398, distance: 68.0
click at [563, 399] on ul "cdninstagram.com whatsapp.com whatsapp.net" at bounding box center [762, 396] width 421 height 44
drag, startPoint x: 620, startPoint y: 410, endPoint x: 564, endPoint y: 409, distance: 56.0
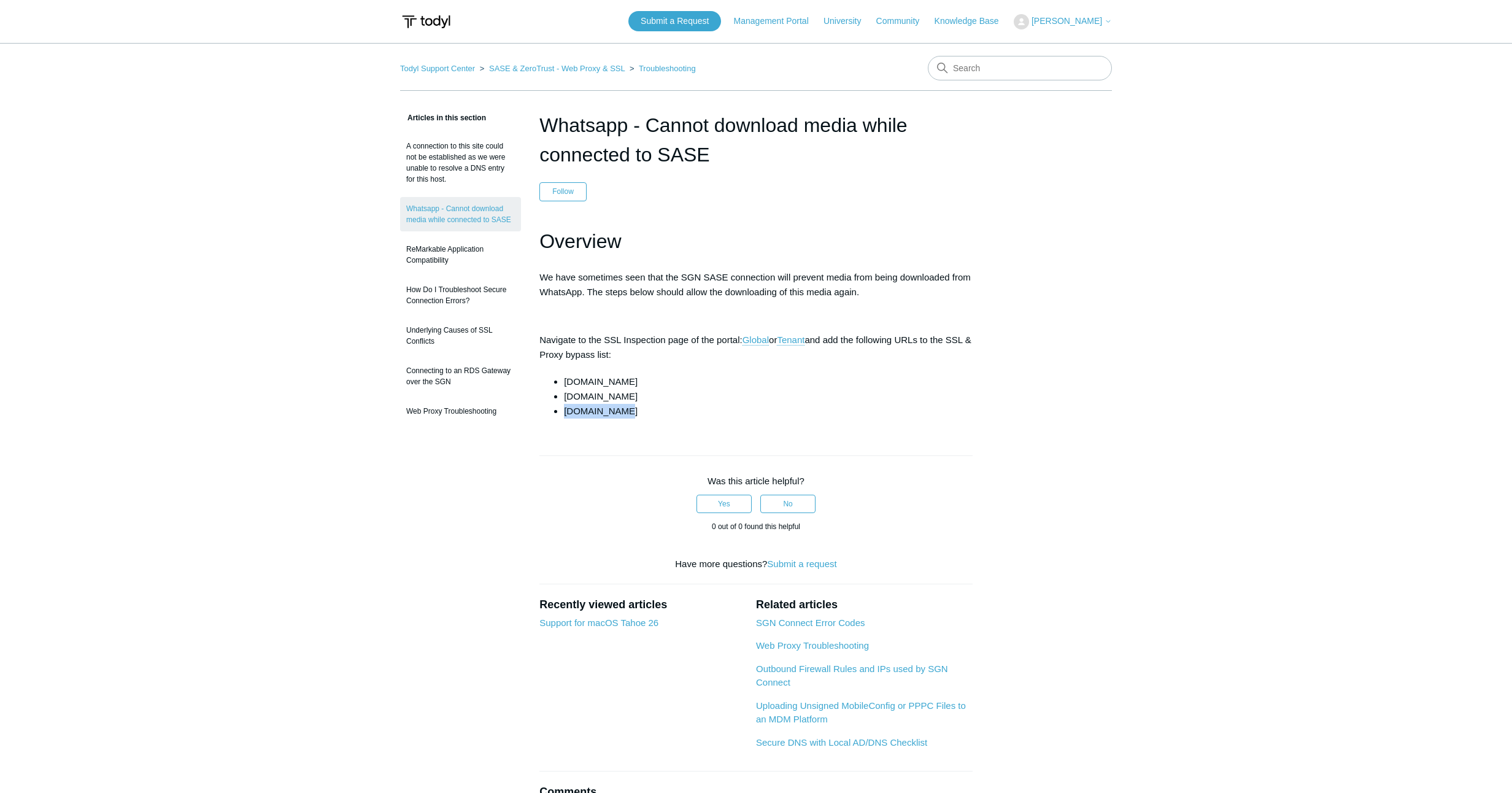
click at [563, 409] on ul "cdninstagram.com whatsapp.com whatsapp.net" at bounding box center [762, 396] width 421 height 44
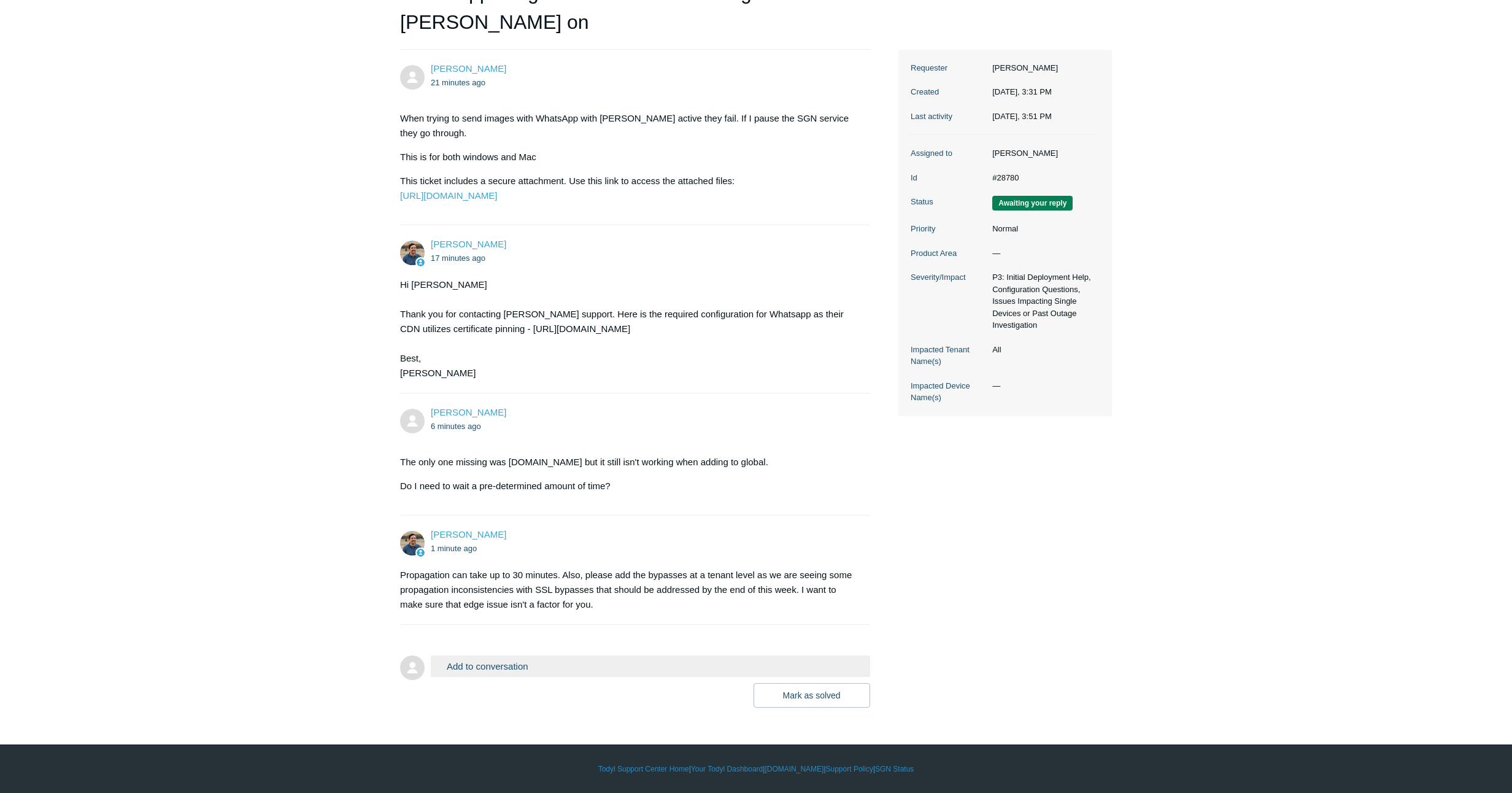
scroll to position [183, 0]
